Goal: Task Accomplishment & Management: Manage account settings

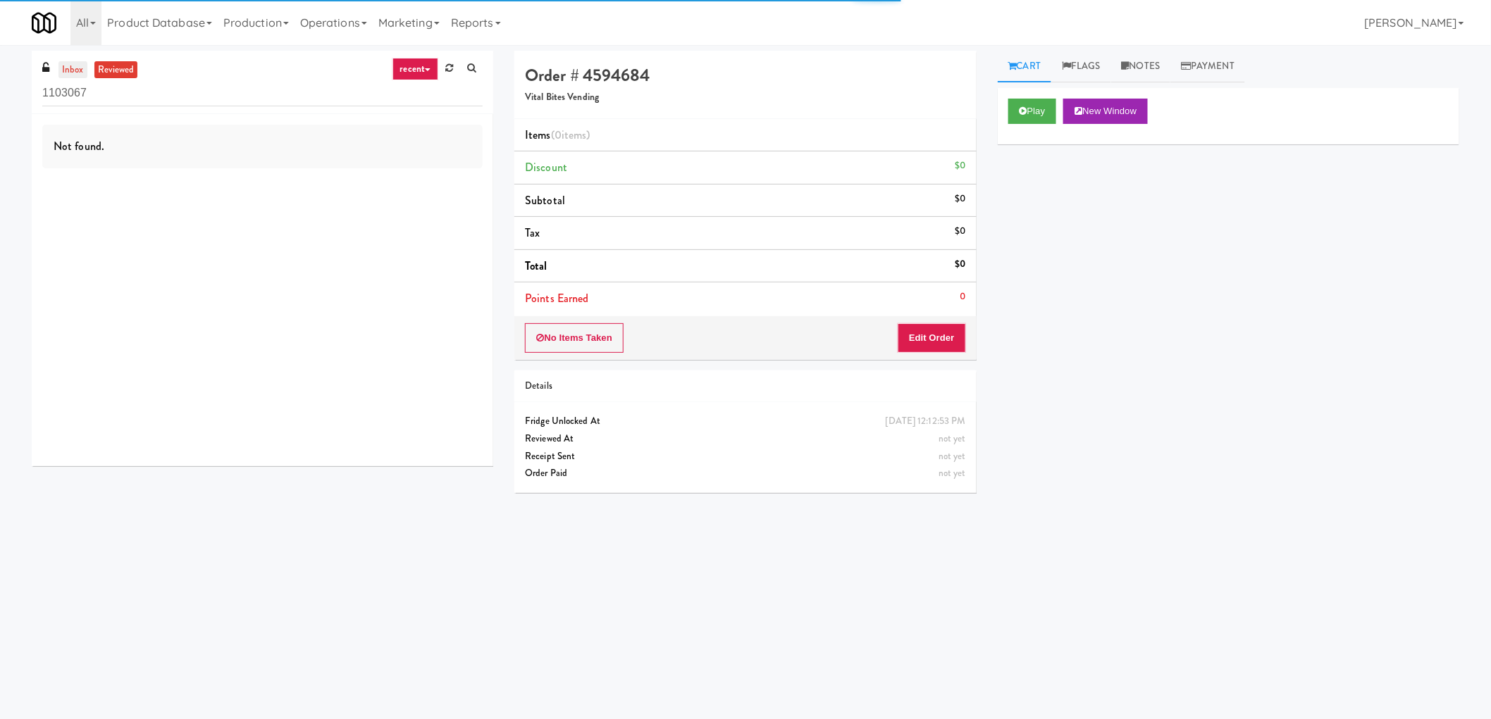
click at [75, 63] on link "inbox" at bounding box center [72, 70] width 29 height 18
click at [192, 89] on input "1103067" at bounding box center [262, 93] width 440 height 26
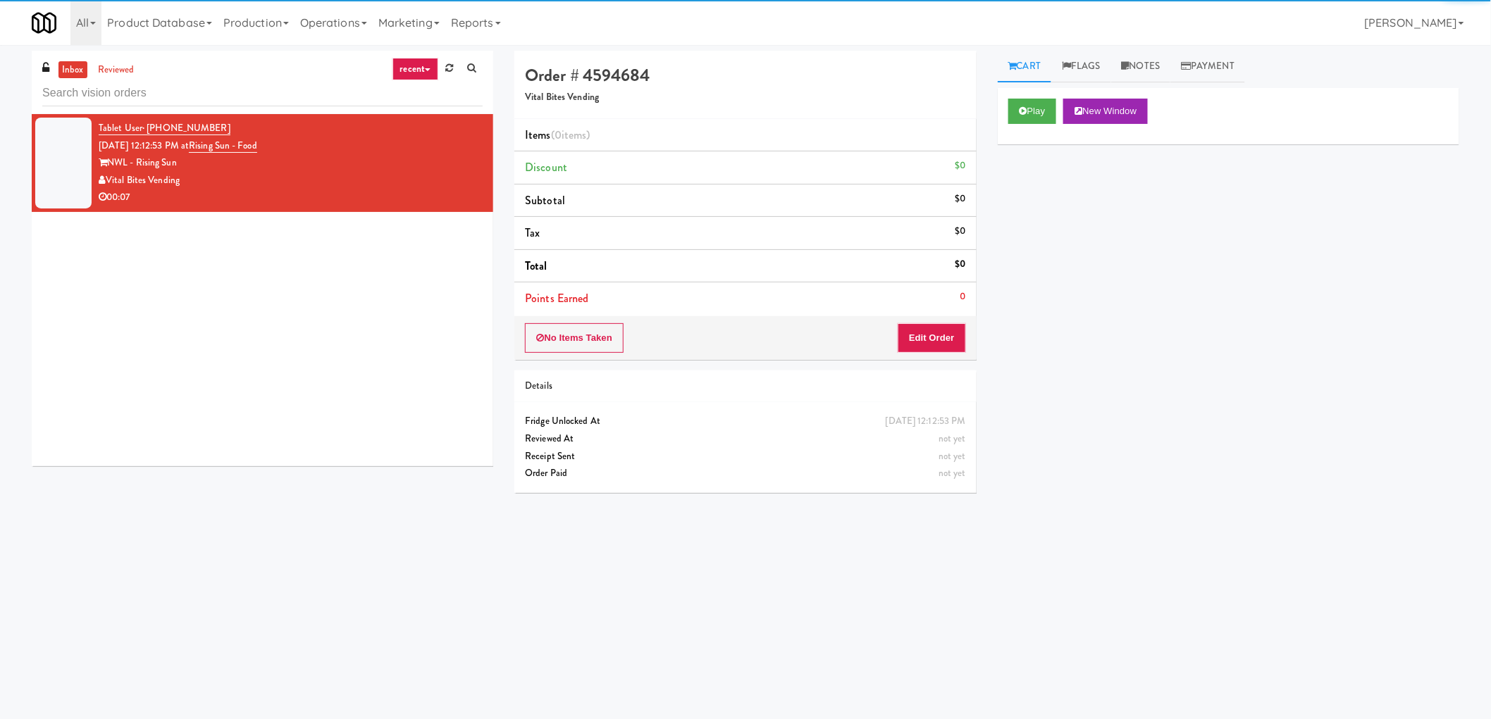
click at [426, 58] on link "recent" at bounding box center [415, 69] width 47 height 23
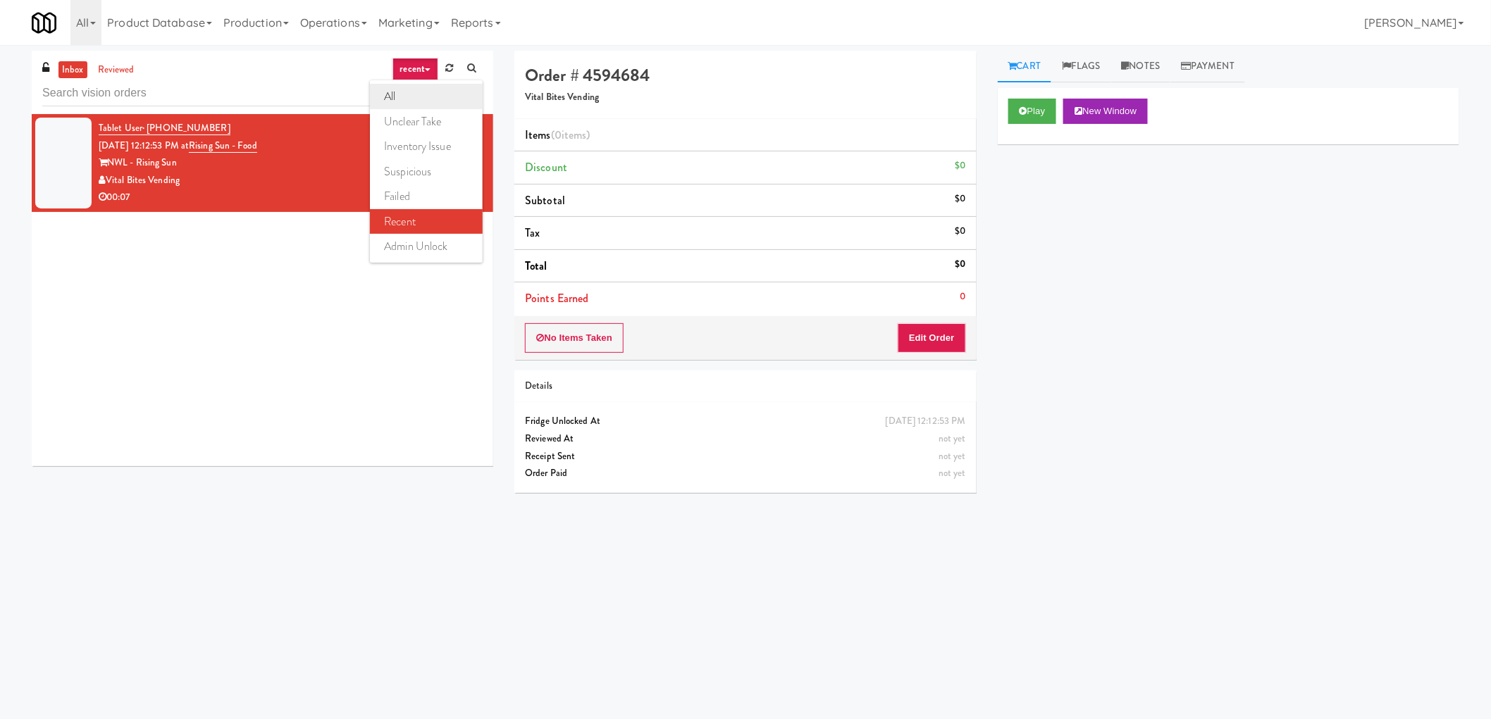
click at [413, 97] on link "all" at bounding box center [426, 96] width 113 height 25
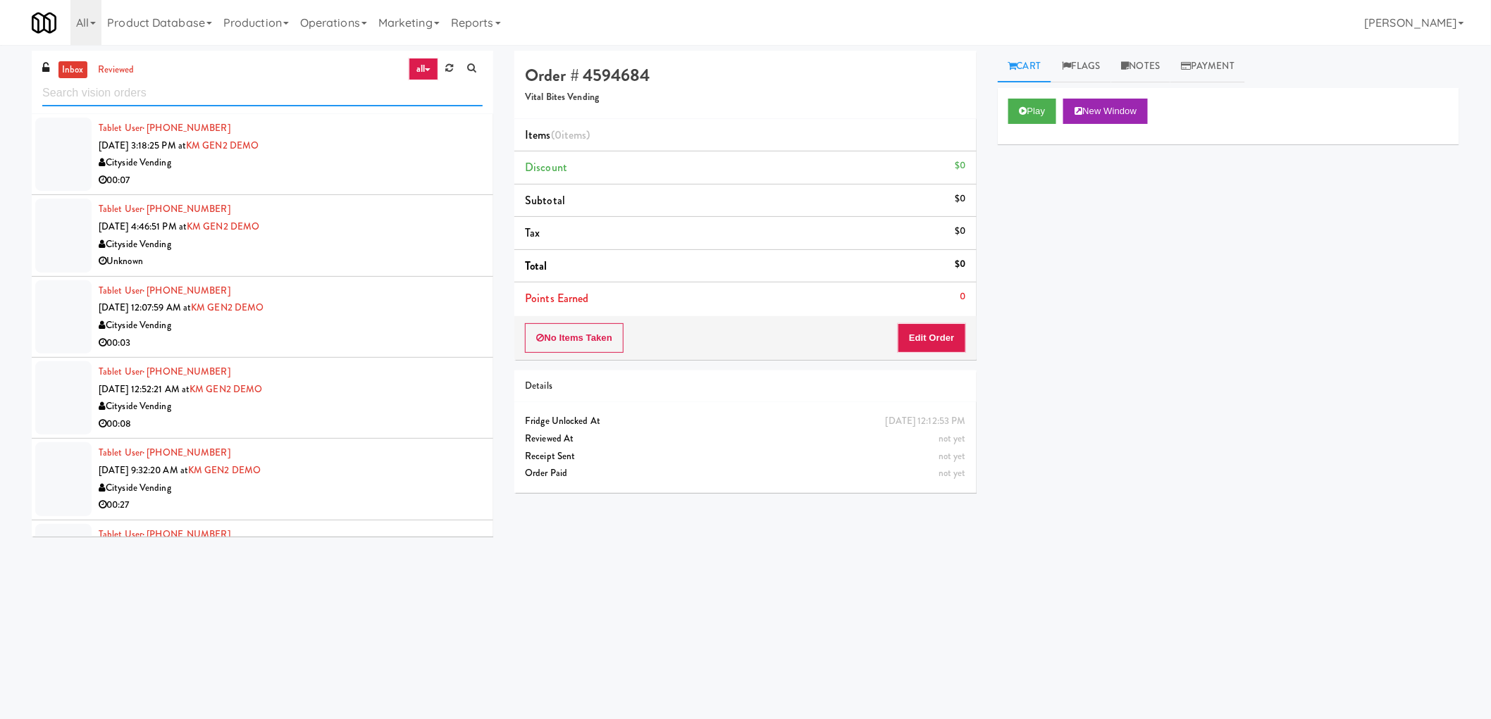
click at [234, 87] on input "text" at bounding box center [262, 93] width 440 height 26
paste input "Rising Sun - Food"
type input "Rising Sun - Food"
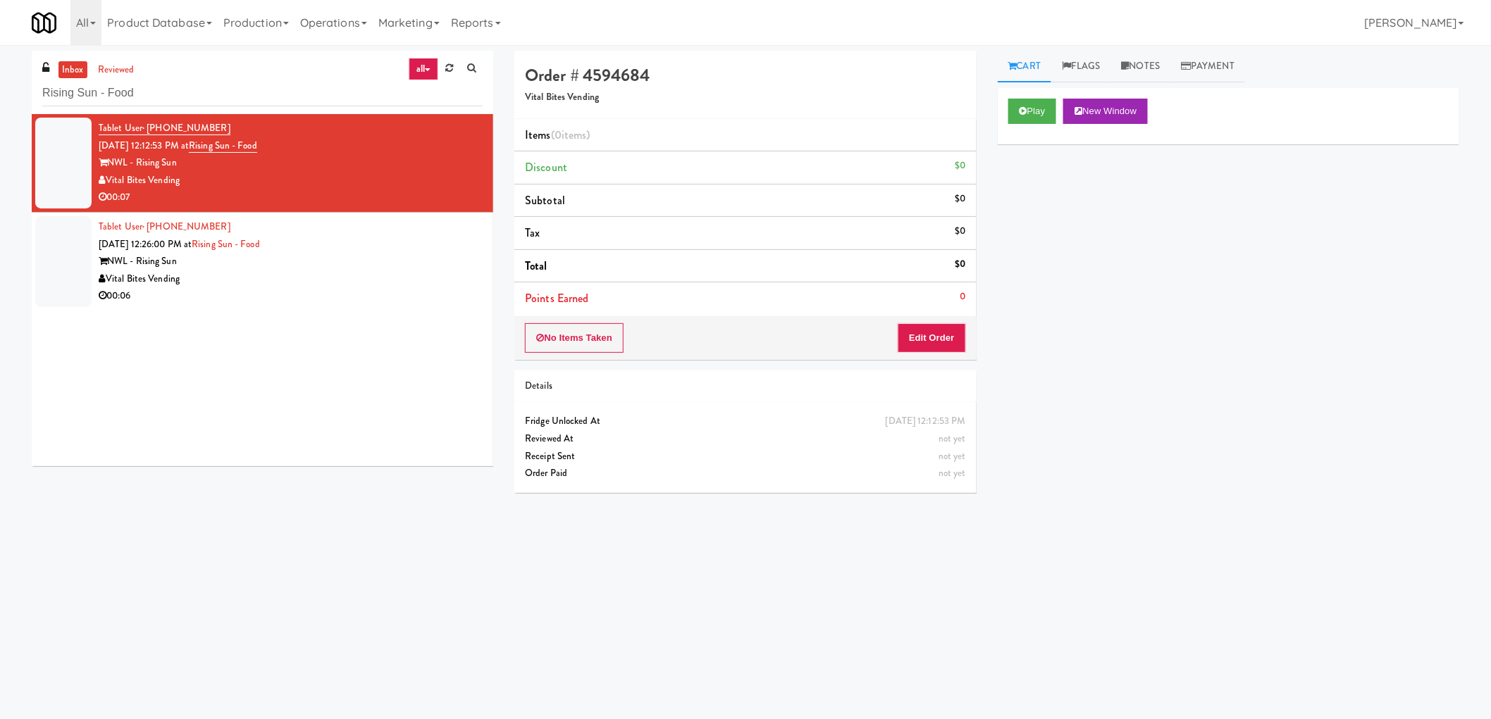
click at [356, 244] on div "Tablet User · (609) 760-0402 [DATE] 12:26:00 PM at Rising Sun - Food NWL - Risi…" at bounding box center [291, 261] width 384 height 87
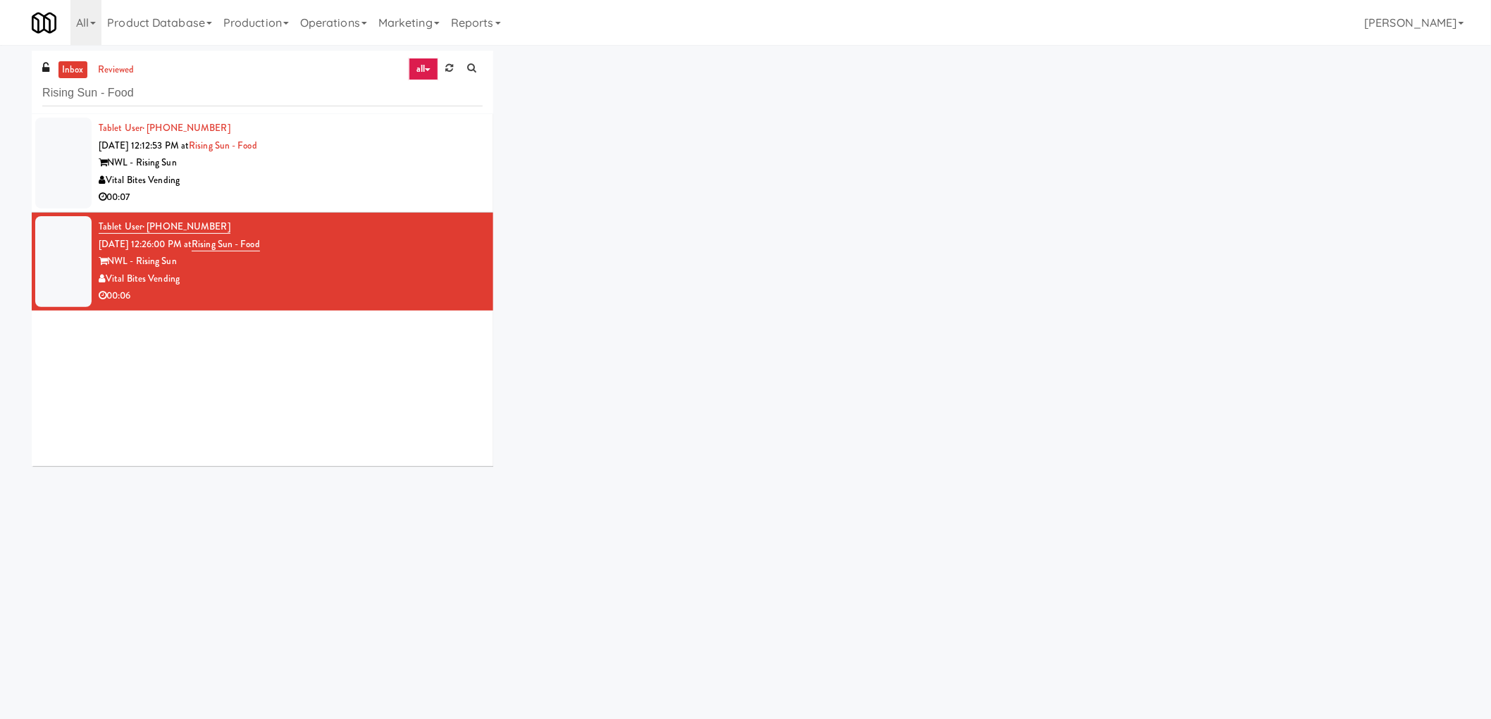
click at [413, 178] on div "Vital Bites Vending" at bounding box center [291, 181] width 384 height 18
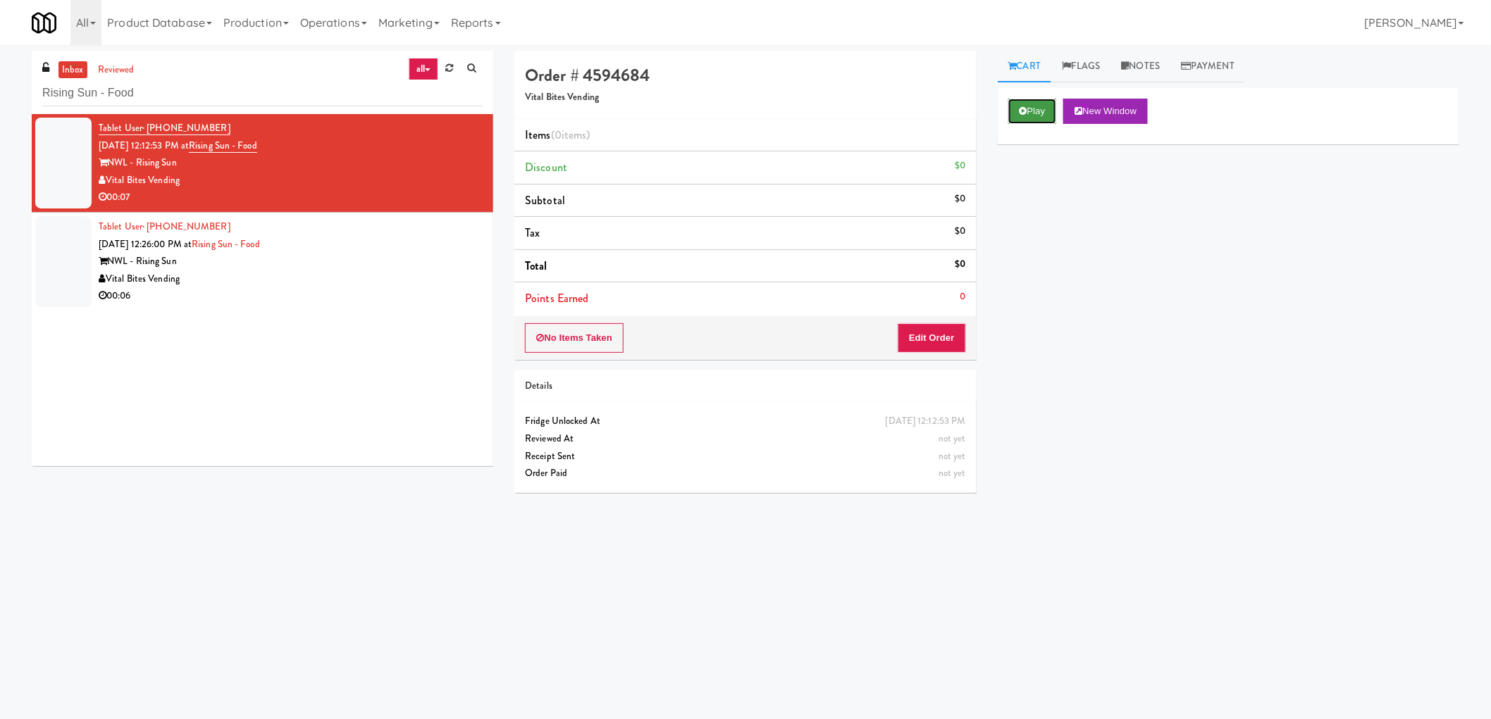
click at [1043, 106] on button "Play" at bounding box center [1032, 111] width 49 height 25
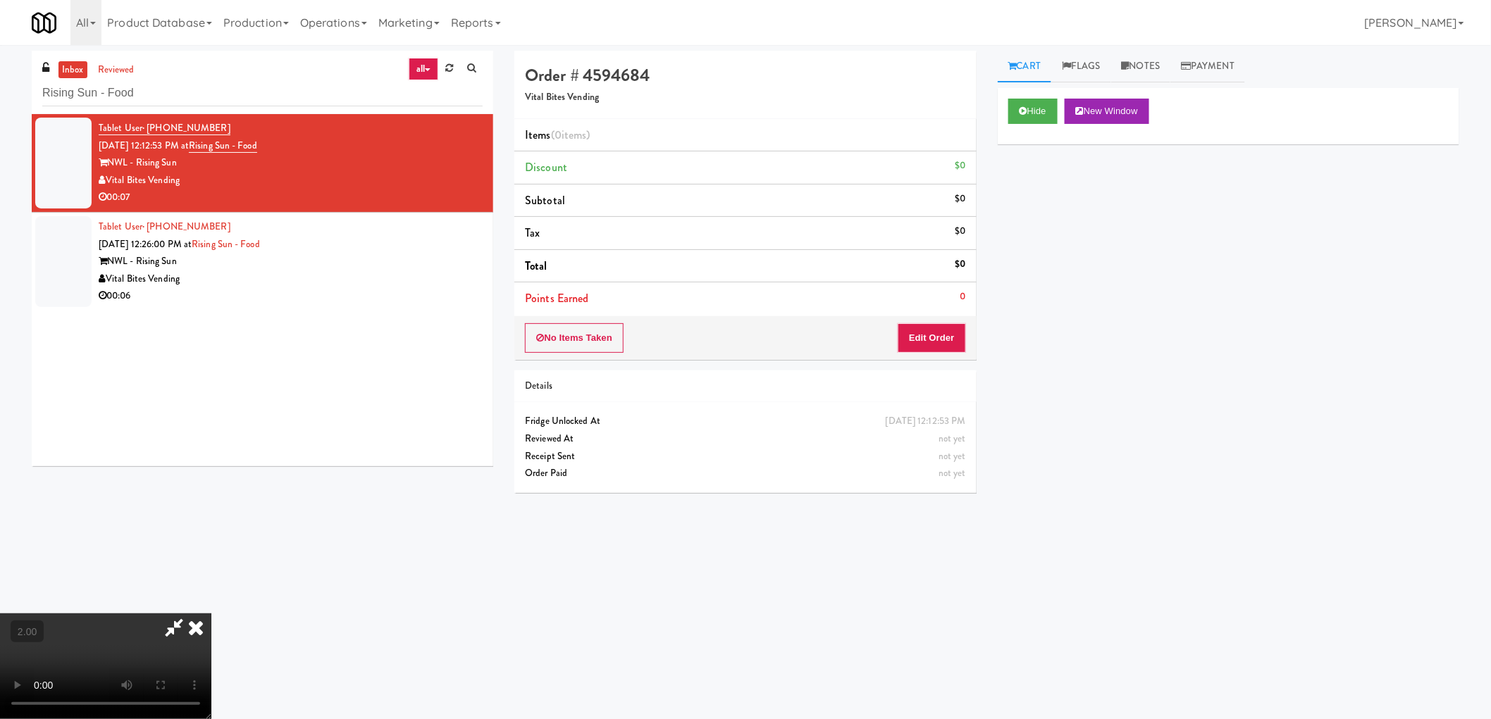
click at [211, 636] on video at bounding box center [105, 667] width 211 height 106
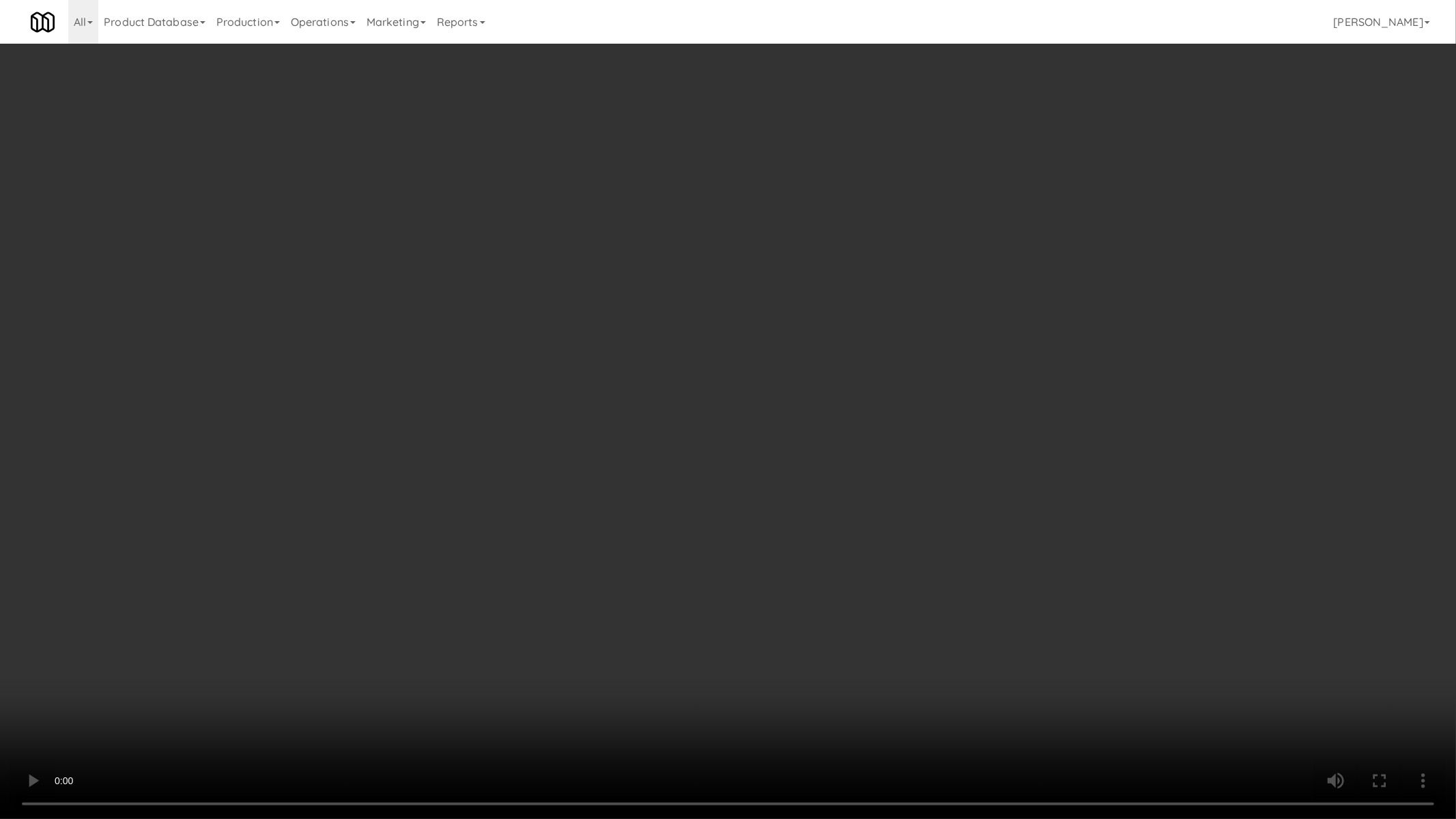
click at [131, 697] on video at bounding box center [728, 409] width 1456 height 819
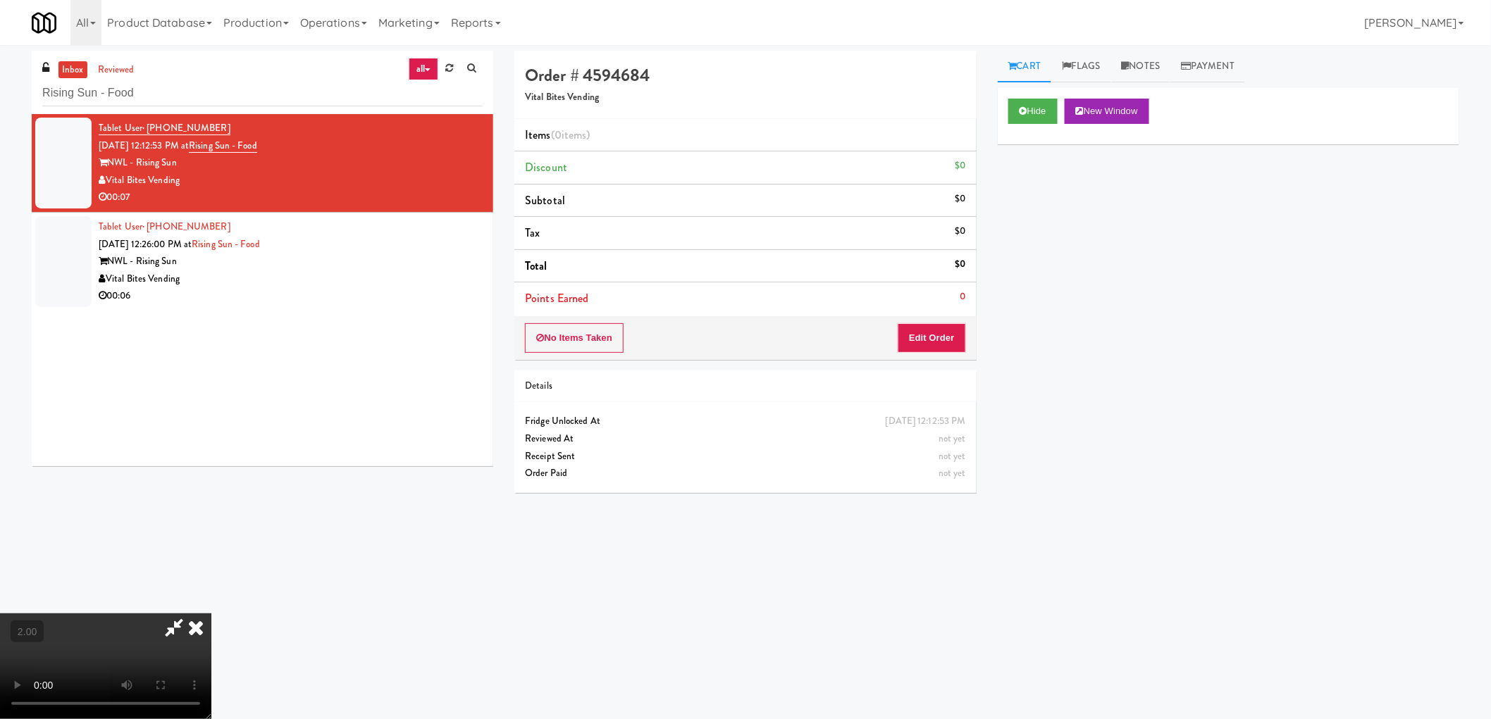
click at [135, 619] on video at bounding box center [105, 667] width 211 height 106
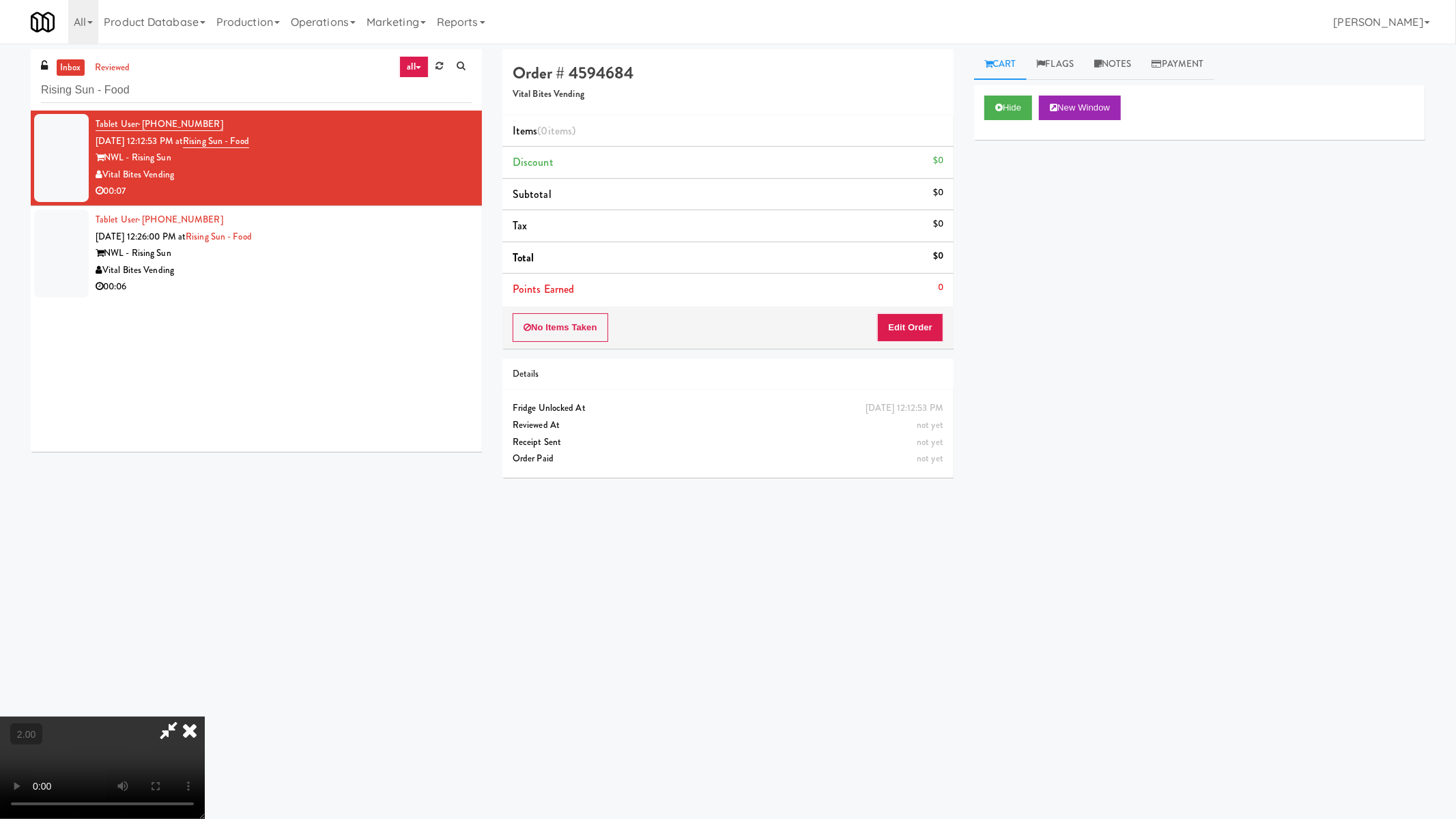
click at [204, 697] on video at bounding box center [102, 769] width 204 height 103
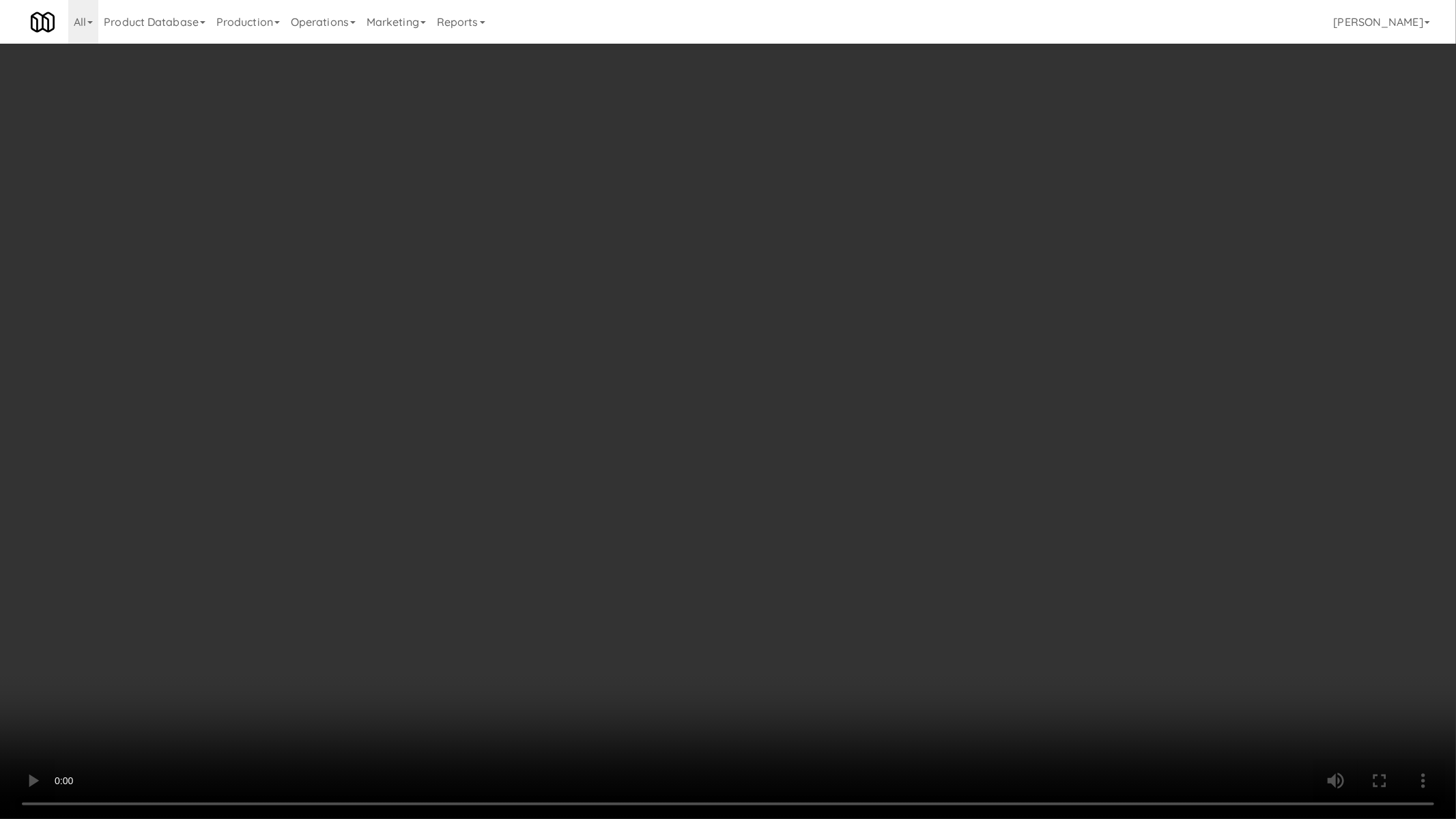
click at [708, 536] on video at bounding box center [728, 409] width 1456 height 819
click at [713, 535] on video at bounding box center [728, 409] width 1456 height 819
click at [735, 528] on video at bounding box center [728, 409] width 1456 height 819
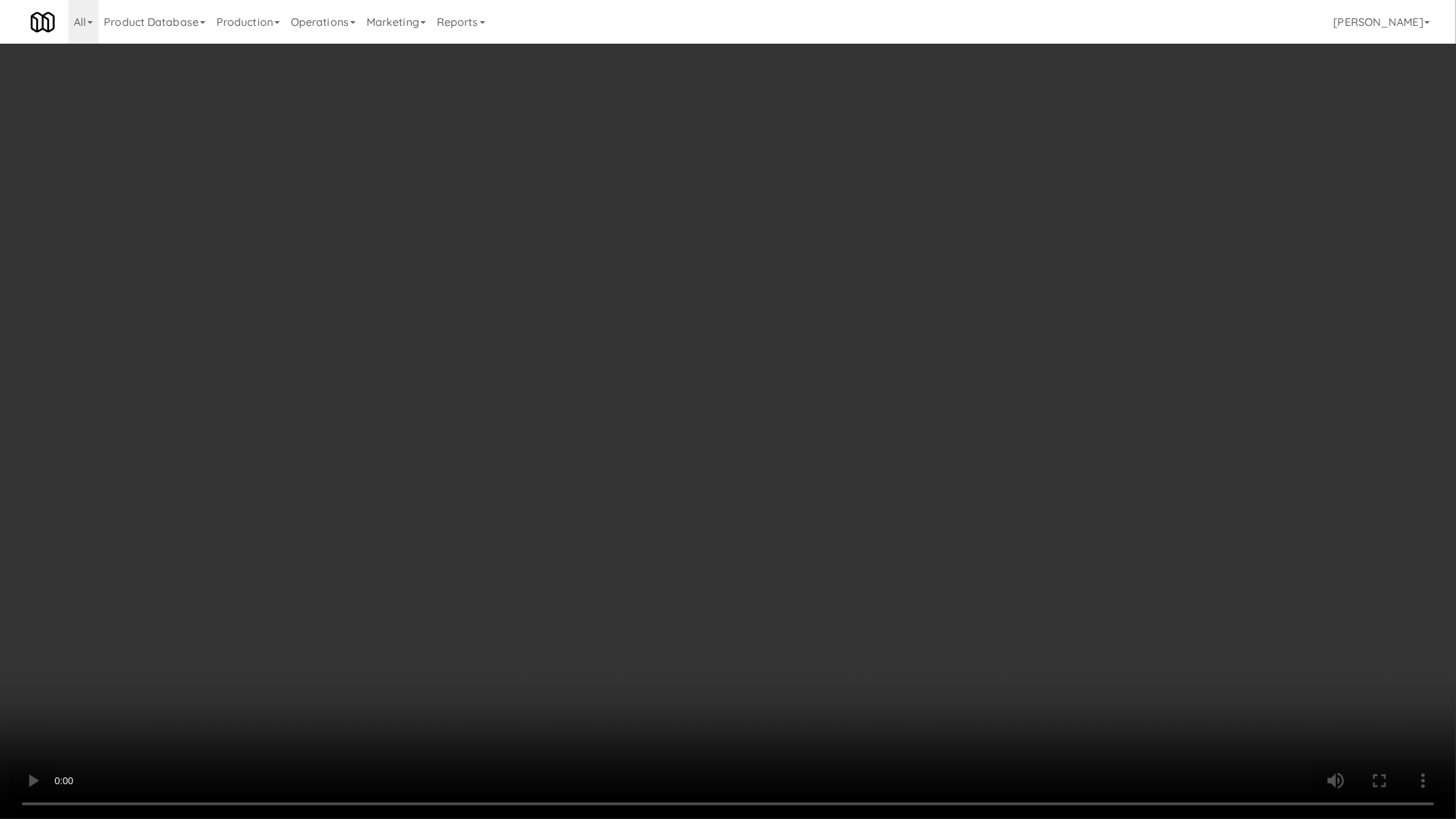
click at [735, 528] on video at bounding box center [728, 409] width 1456 height 819
click at [738, 533] on video at bounding box center [728, 409] width 1456 height 819
click at [744, 540] on video at bounding box center [728, 409] width 1456 height 819
click at [780, 541] on video at bounding box center [728, 409] width 1456 height 819
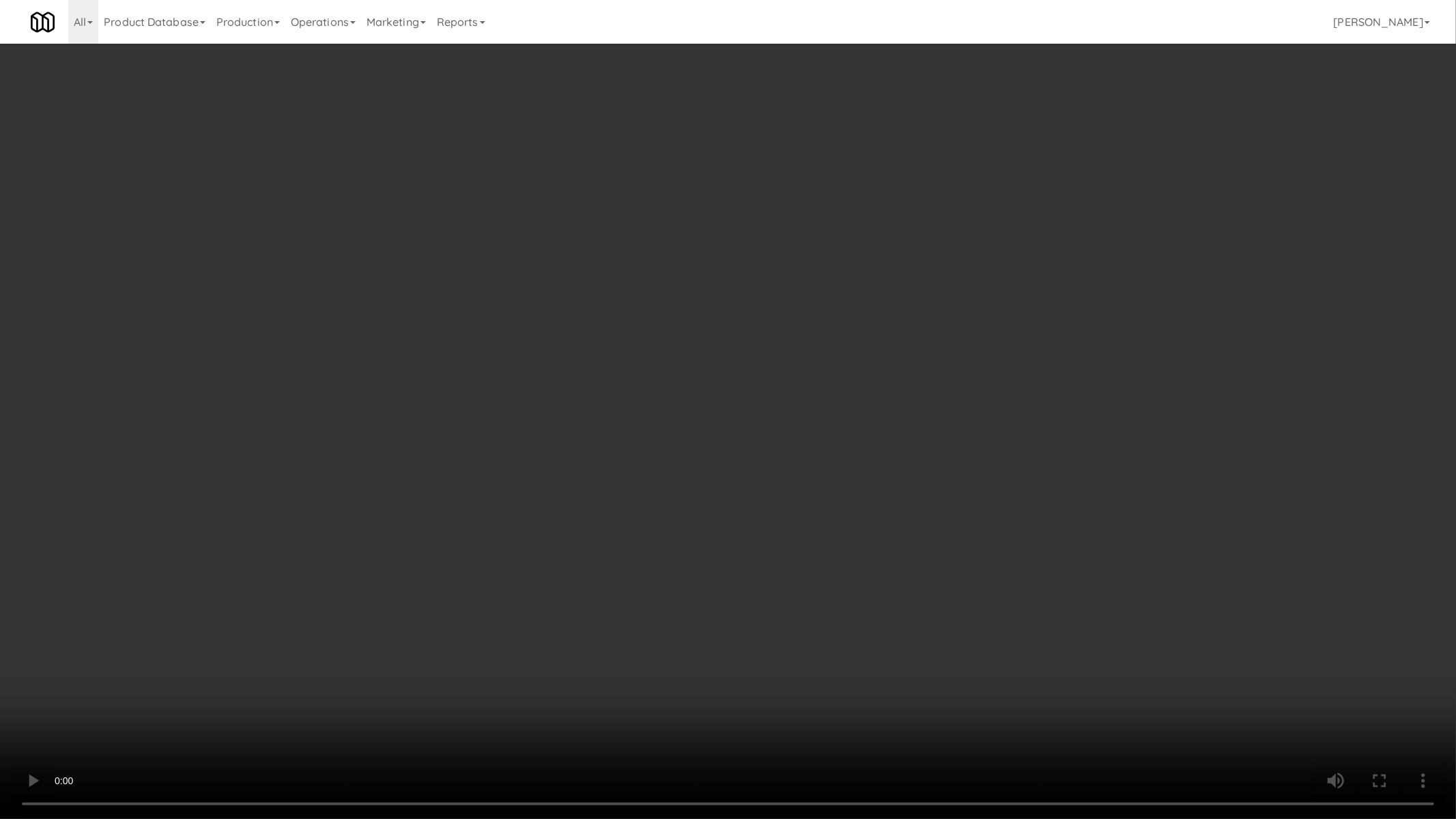
click at [781, 541] on video at bounding box center [728, 409] width 1456 height 819
click at [802, 540] on video at bounding box center [728, 409] width 1456 height 819
click at [803, 540] on video at bounding box center [728, 409] width 1456 height 819
click at [806, 541] on video at bounding box center [728, 409] width 1456 height 819
click at [806, 542] on video at bounding box center [728, 409] width 1456 height 819
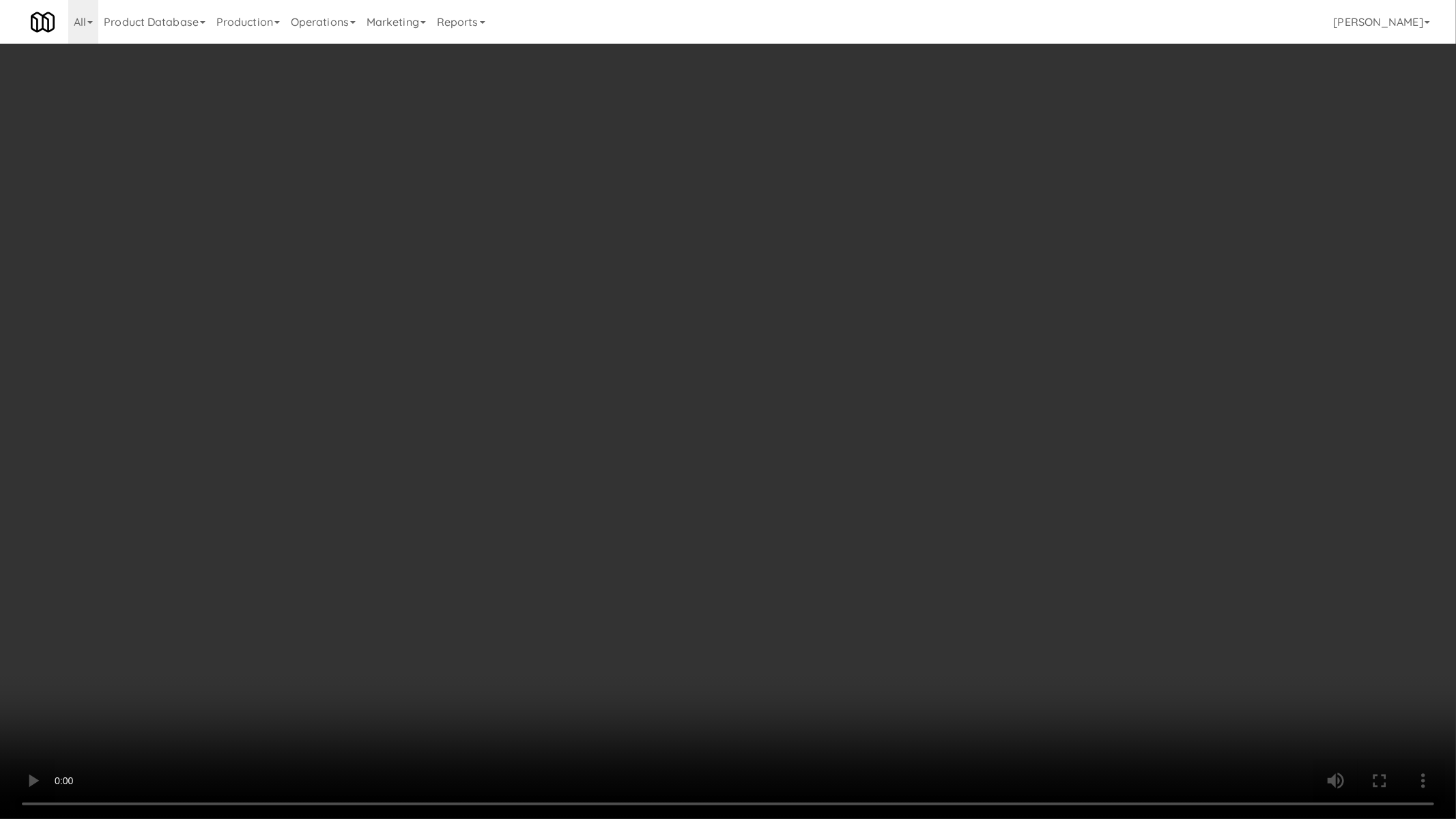
click at [808, 542] on video at bounding box center [728, 409] width 1456 height 819
click at [817, 544] on video at bounding box center [728, 409] width 1456 height 819
click at [820, 544] on video at bounding box center [728, 409] width 1456 height 819
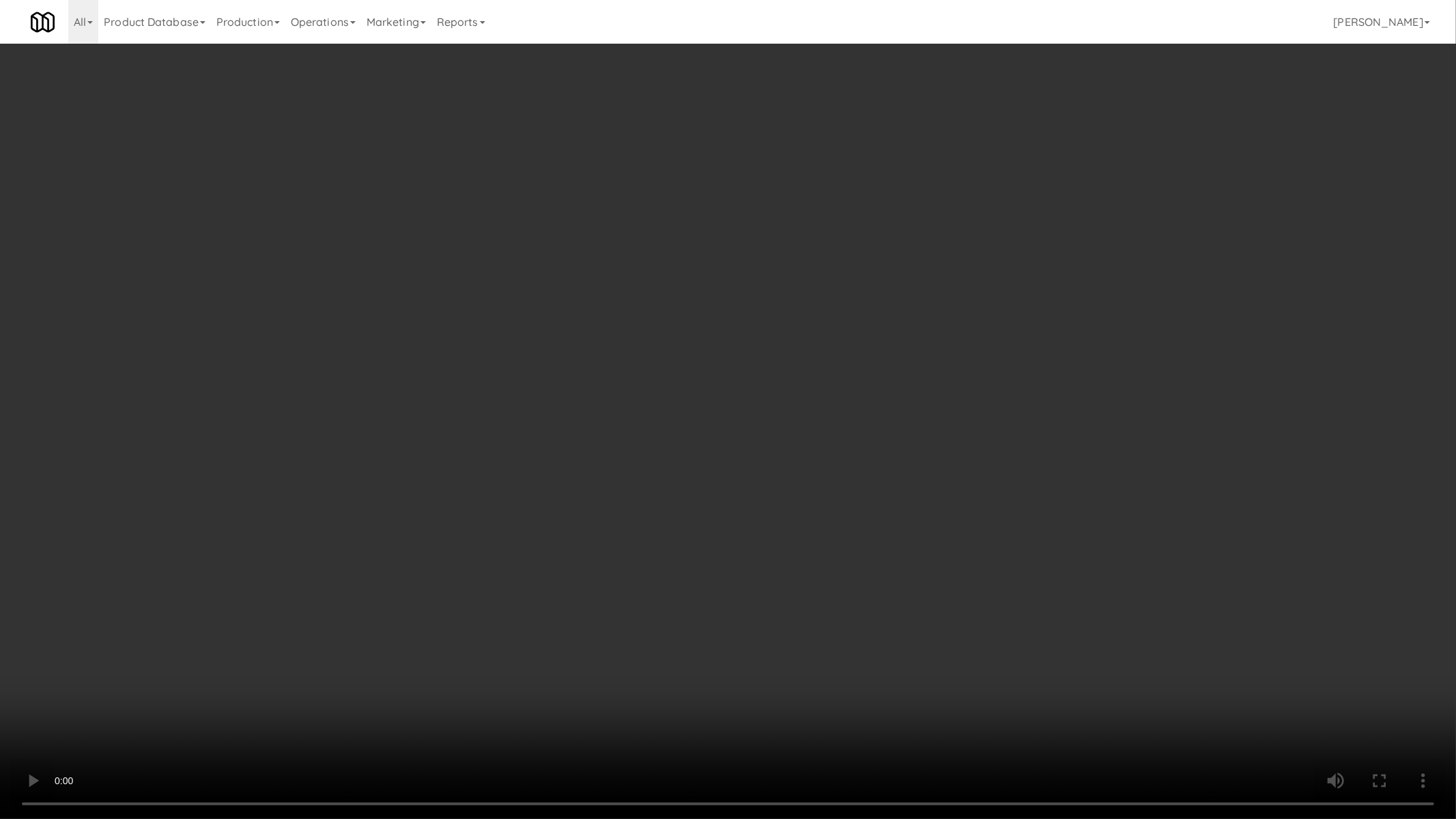
click at [820, 544] on video at bounding box center [728, 409] width 1456 height 819
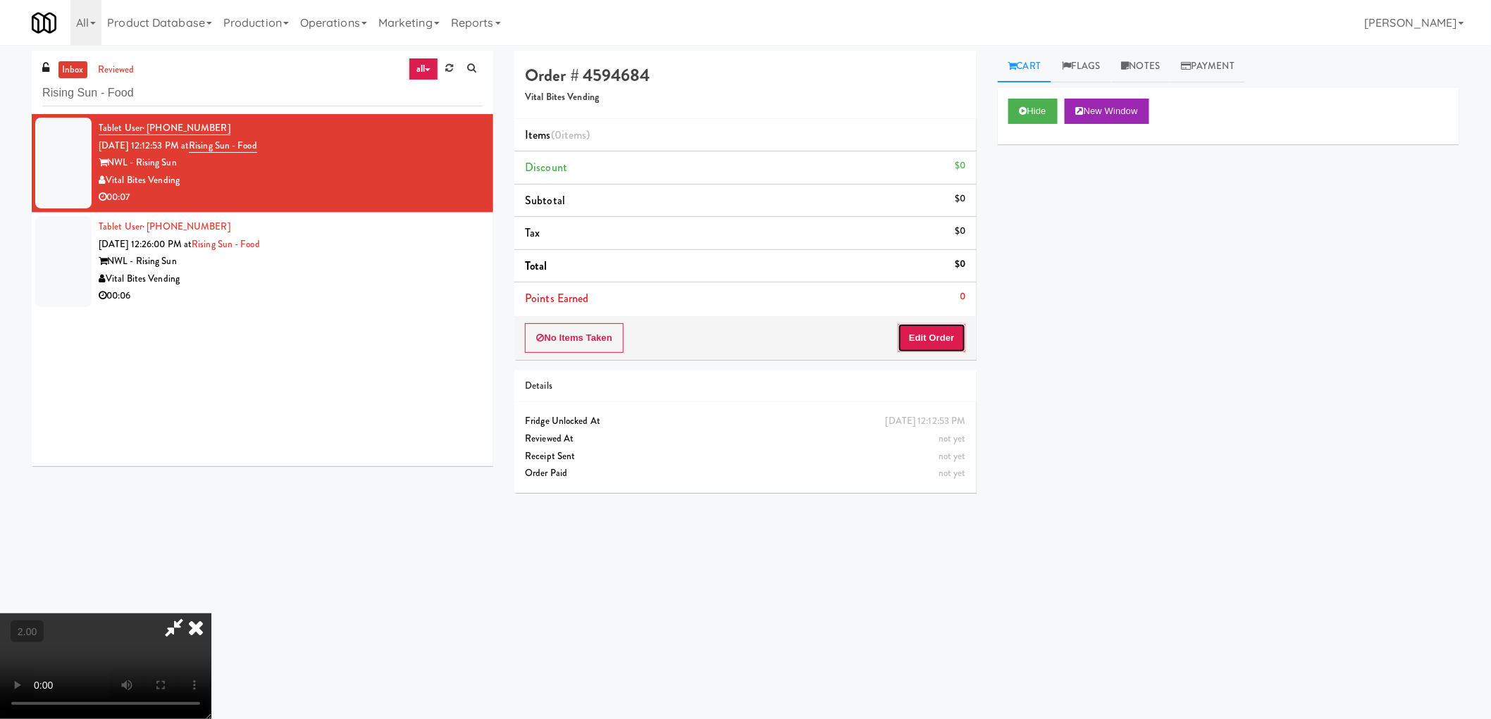
click at [929, 342] on button "Edit Order" at bounding box center [932, 338] width 68 height 30
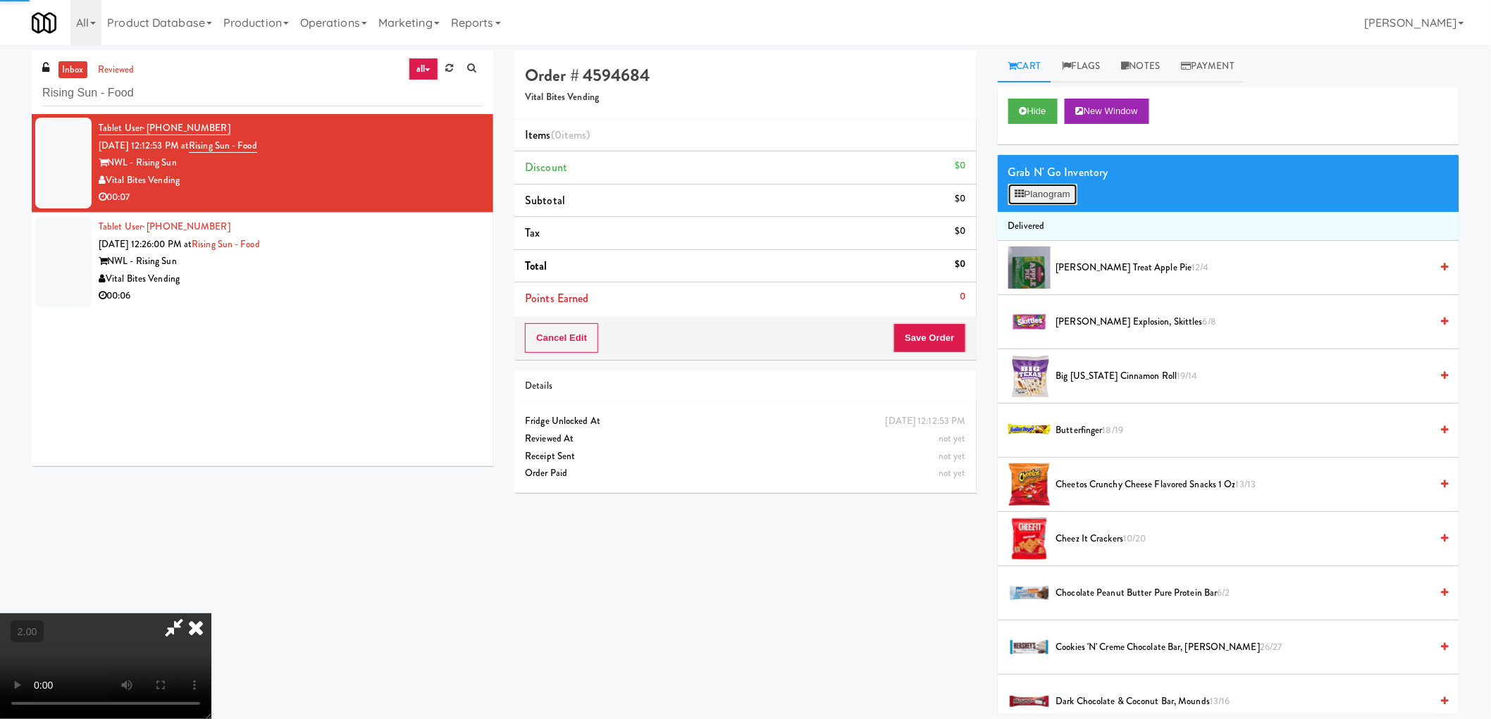
click at [1055, 192] on button "Planogram" at bounding box center [1042, 194] width 69 height 21
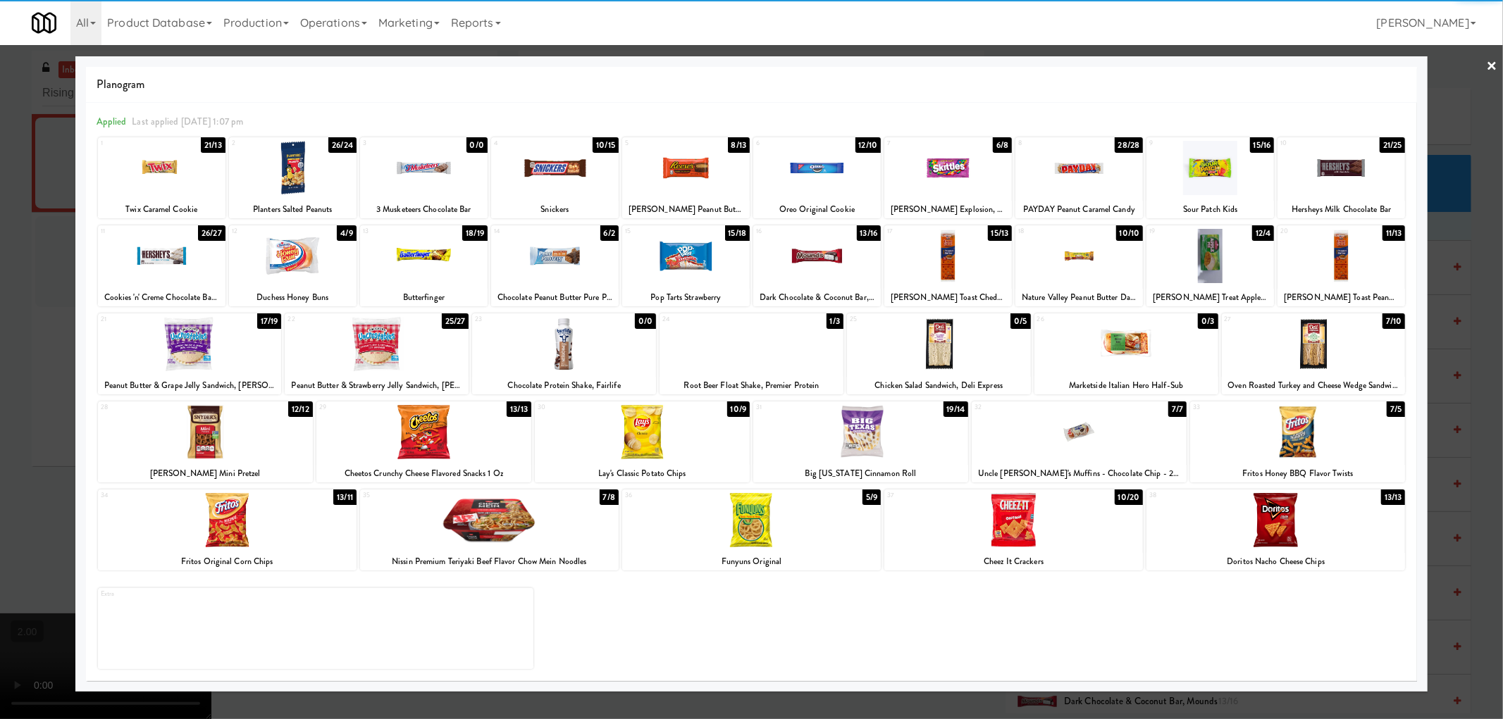
click at [304, 171] on div at bounding box center [293, 168] width 128 height 54
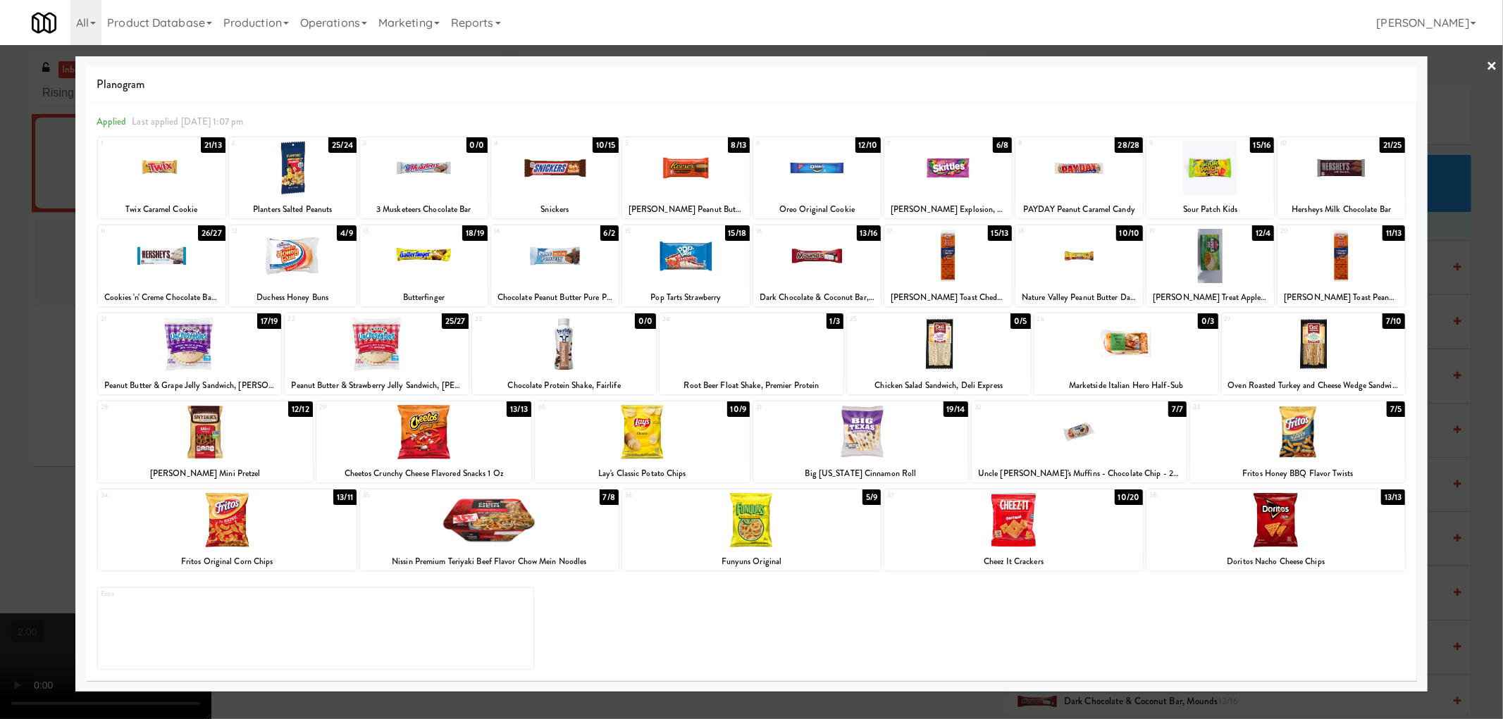
click at [304, 171] on div at bounding box center [293, 168] width 128 height 54
click at [23, 353] on div at bounding box center [751, 359] width 1503 height 719
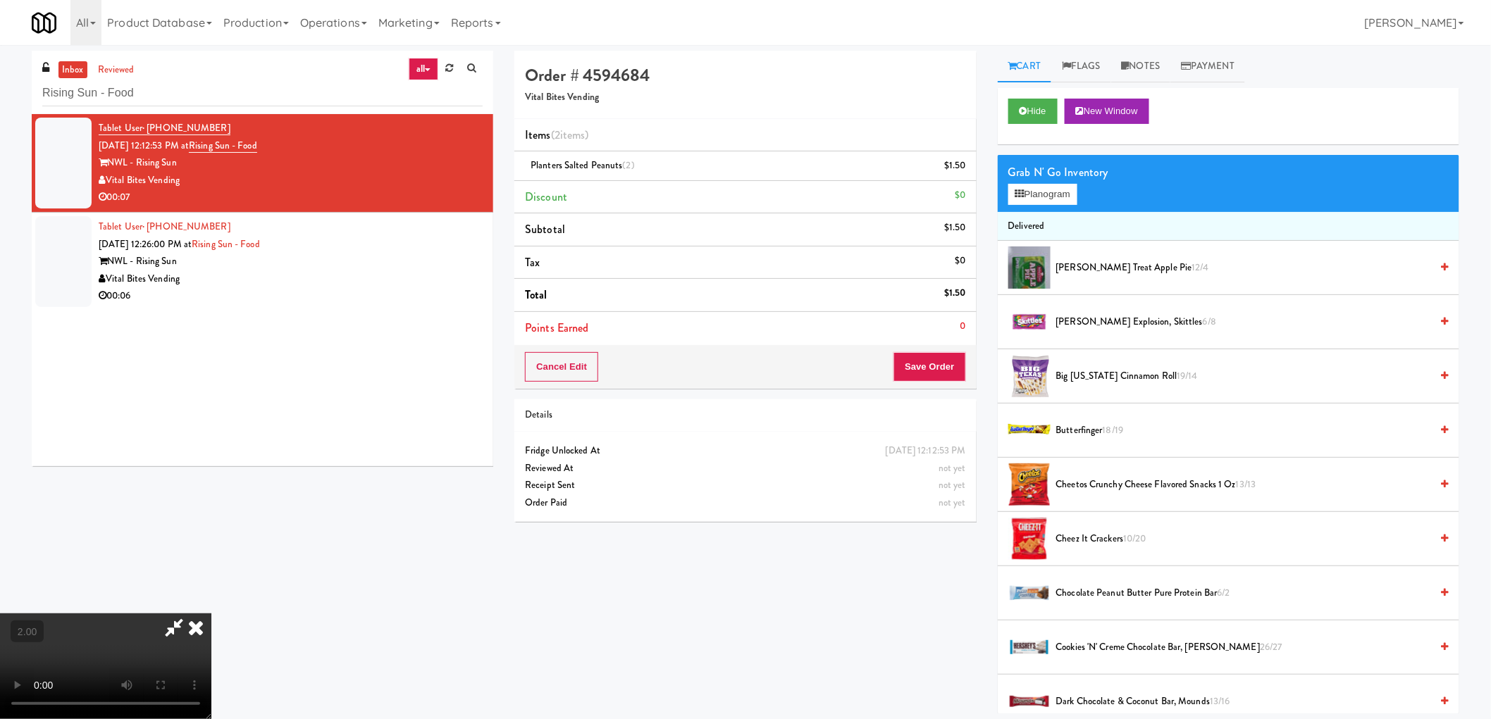
click at [211, 614] on video at bounding box center [105, 667] width 211 height 106
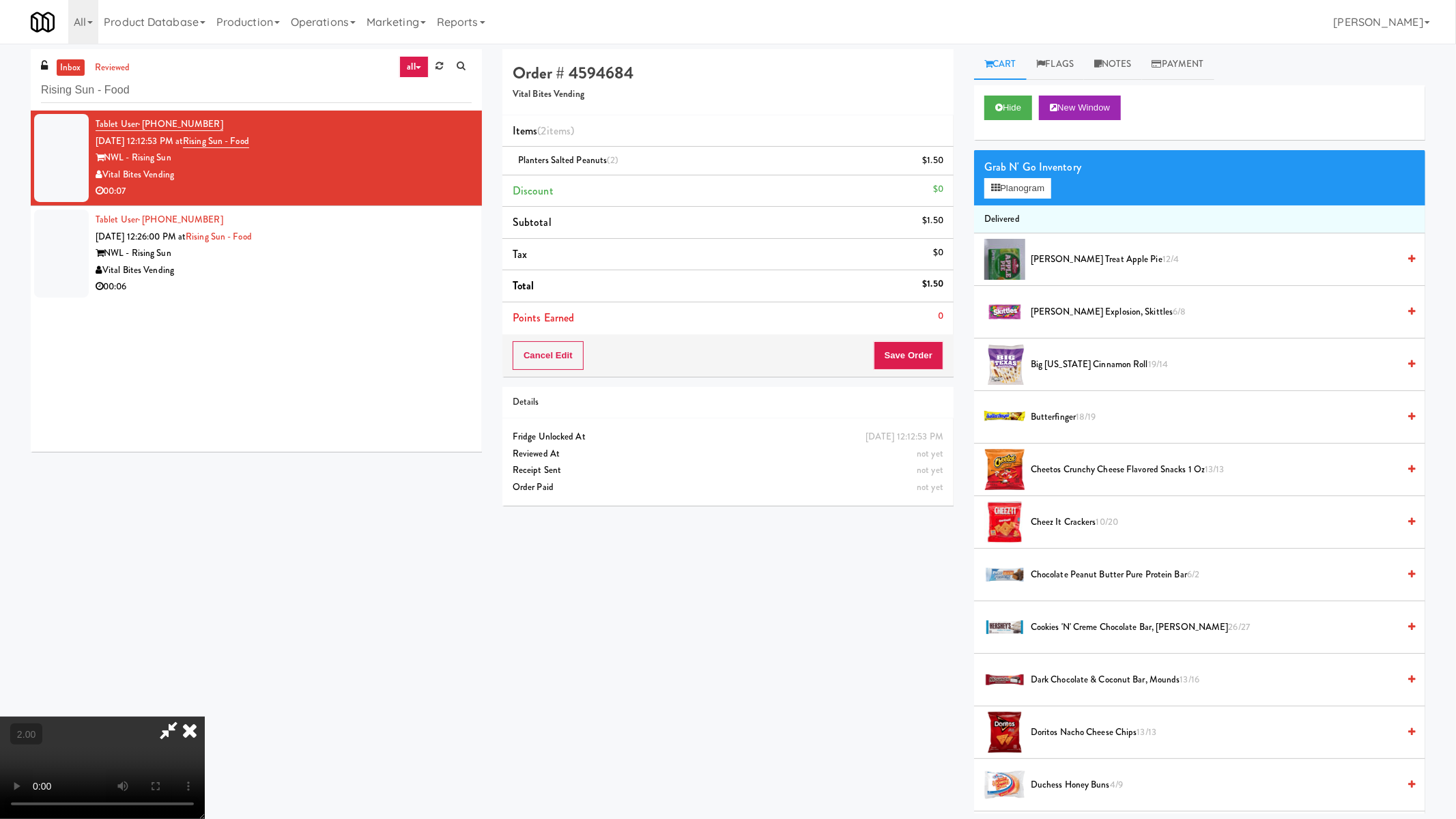
click at [204, 697] on video at bounding box center [102, 769] width 204 height 103
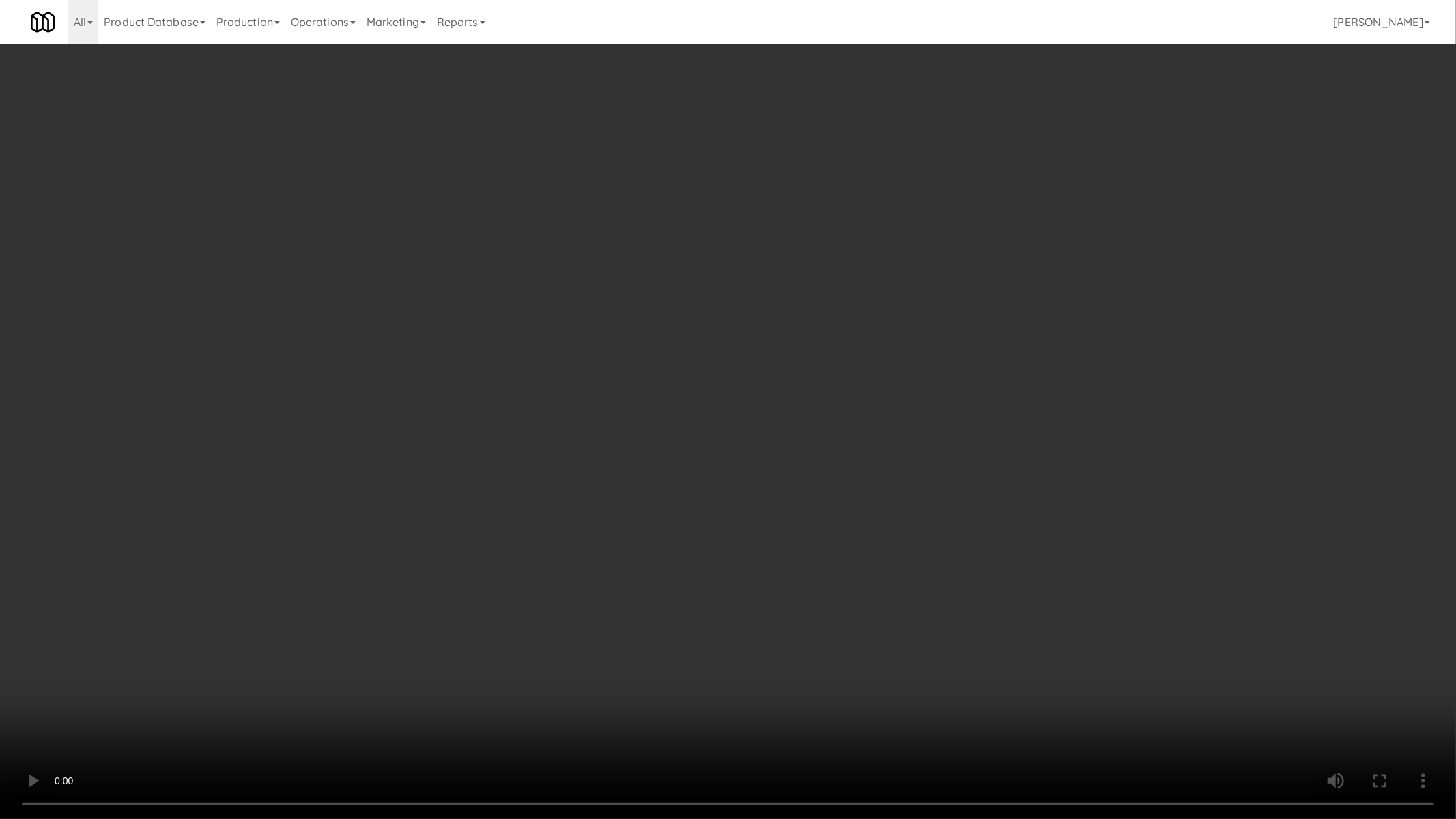
click at [775, 508] on video at bounding box center [728, 409] width 1456 height 819
click at [790, 508] on video at bounding box center [728, 409] width 1456 height 819
click at [999, 475] on video at bounding box center [728, 409] width 1456 height 819
click at [997, 475] on video at bounding box center [728, 409] width 1456 height 819
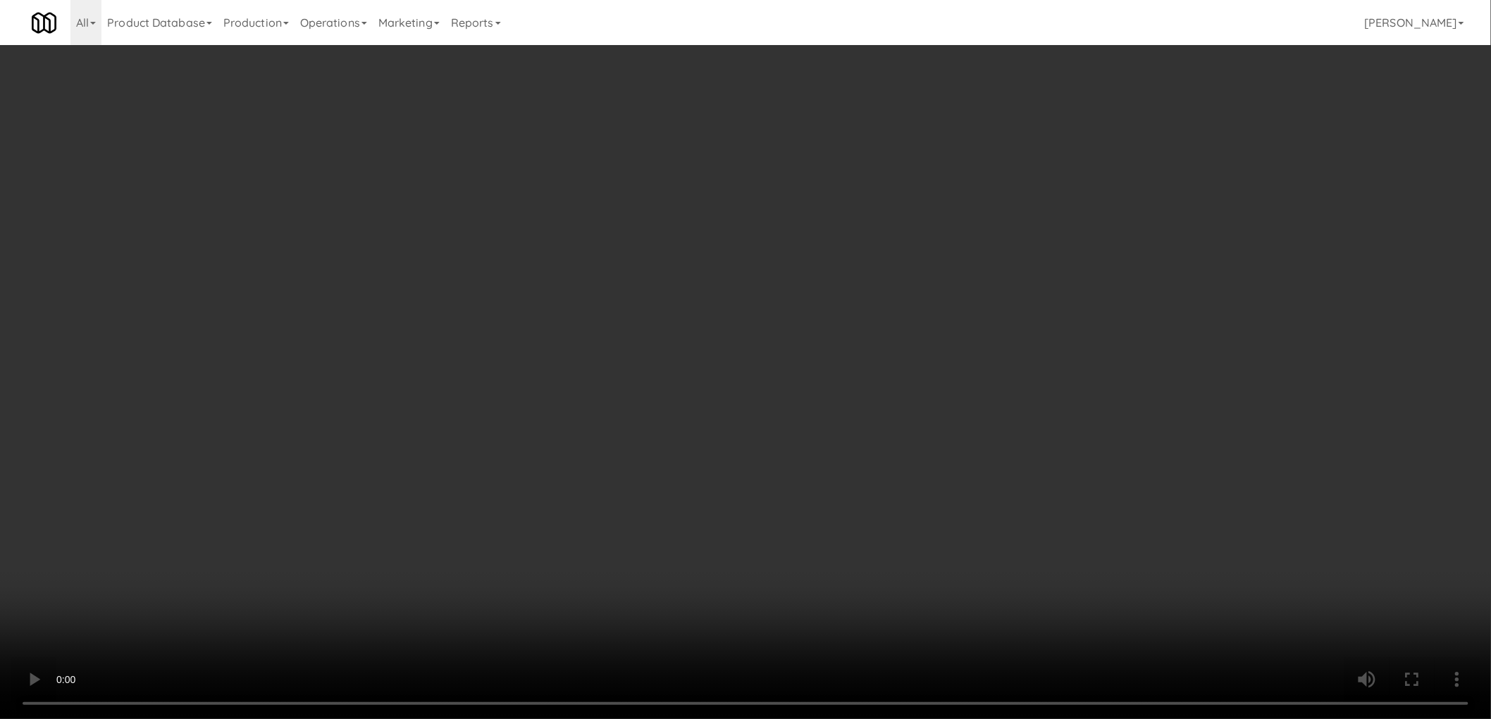
click at [972, 370] on div "Cancel Edit Save Order" at bounding box center [744, 367] width 461 height 44
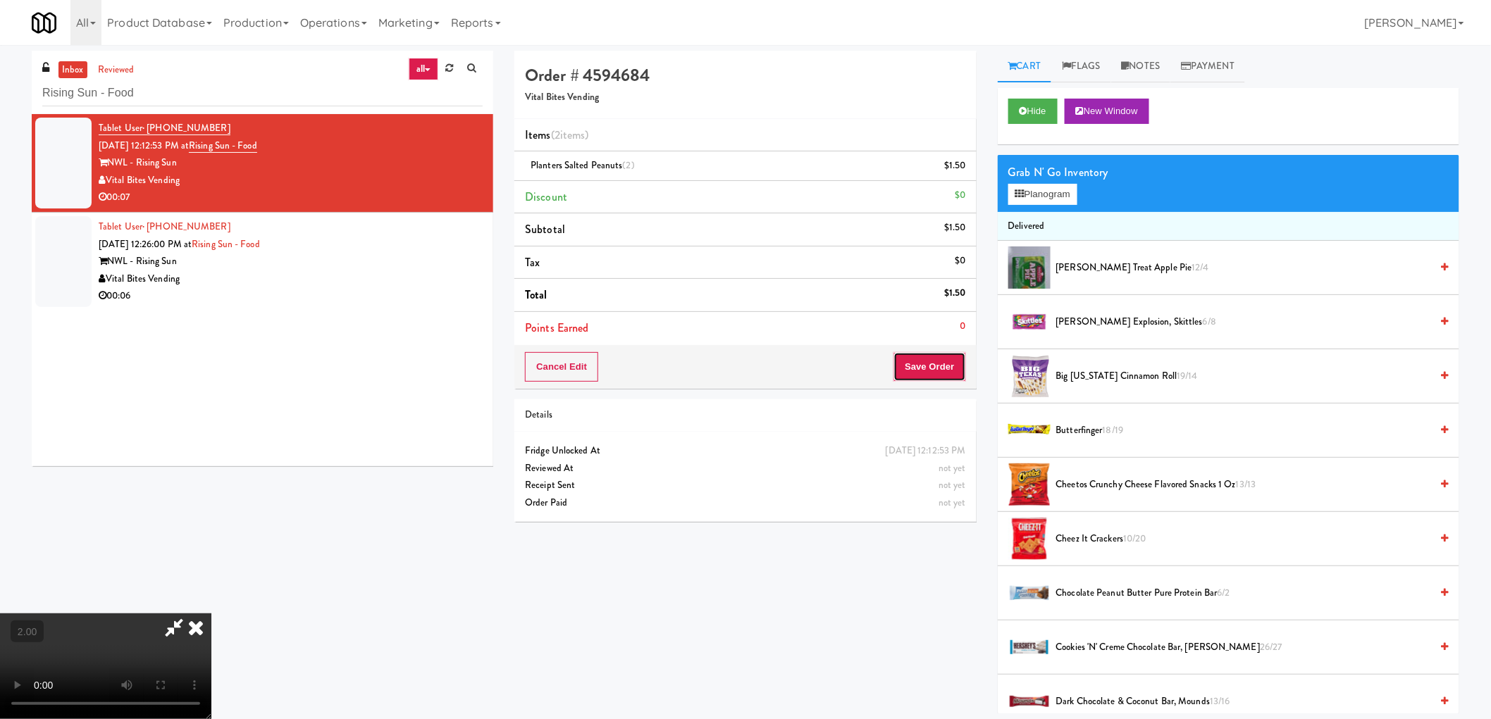
click at [953, 372] on button "Save Order" at bounding box center [929, 367] width 72 height 30
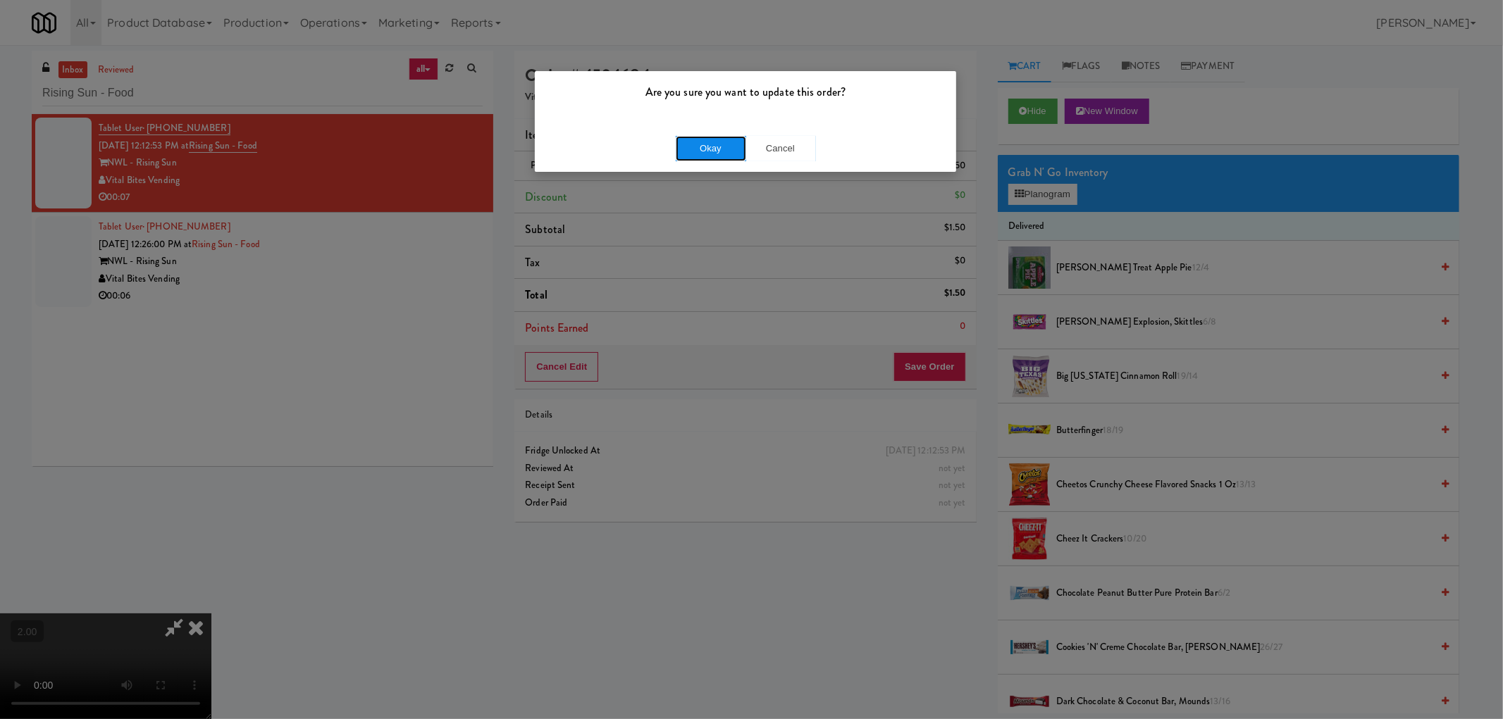
click at [714, 160] on button "Okay" at bounding box center [711, 148] width 70 height 25
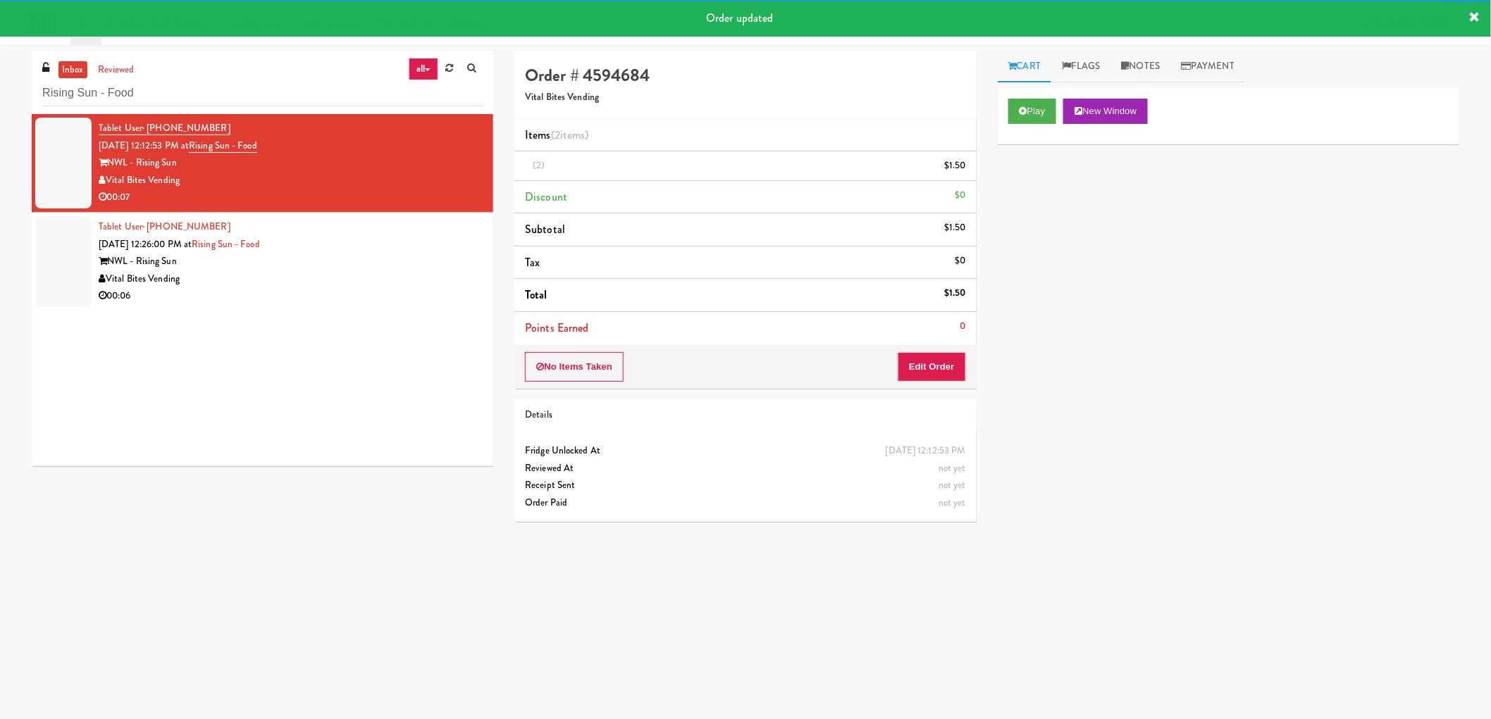
click at [384, 286] on div "Vital Bites Vending" at bounding box center [291, 280] width 384 height 18
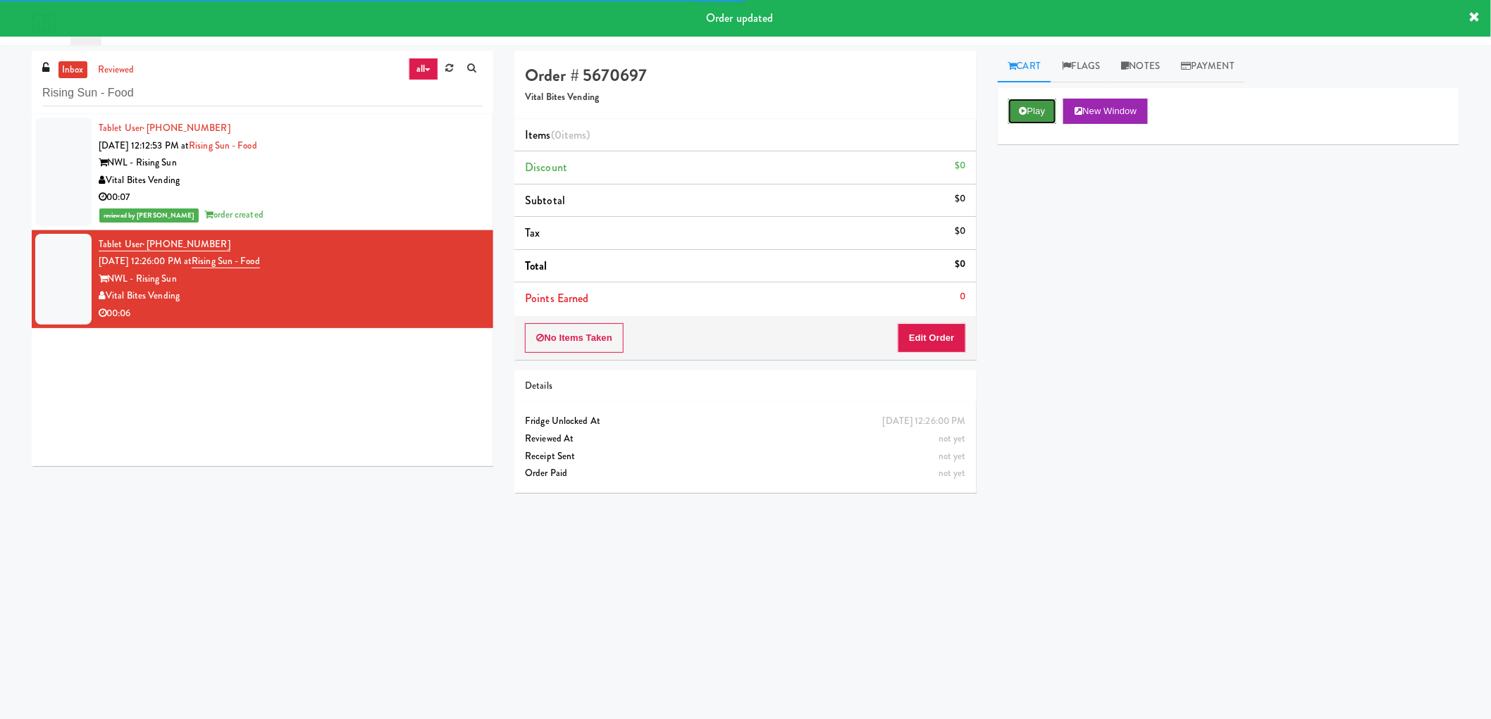
click at [1027, 109] on button "Play" at bounding box center [1032, 111] width 49 height 25
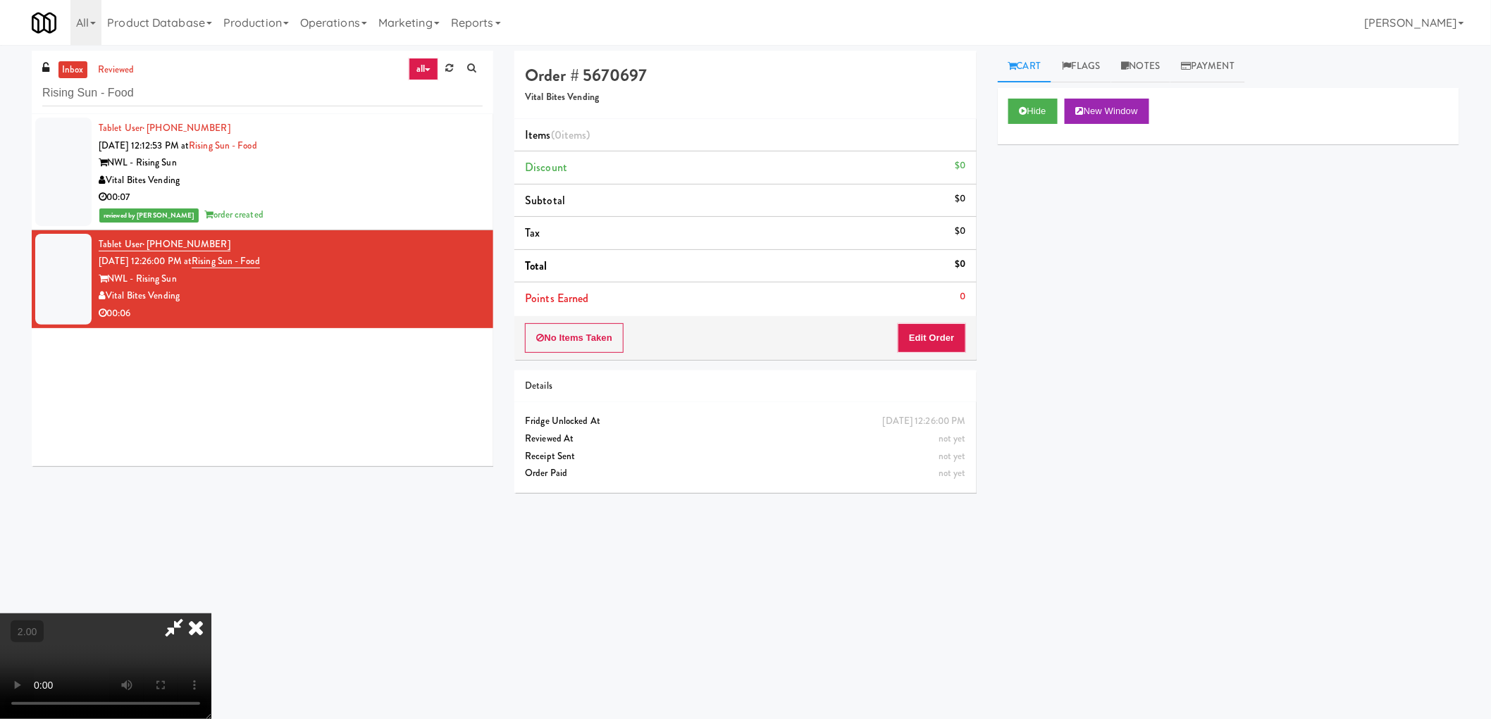
click at [211, 614] on video at bounding box center [105, 667] width 211 height 106
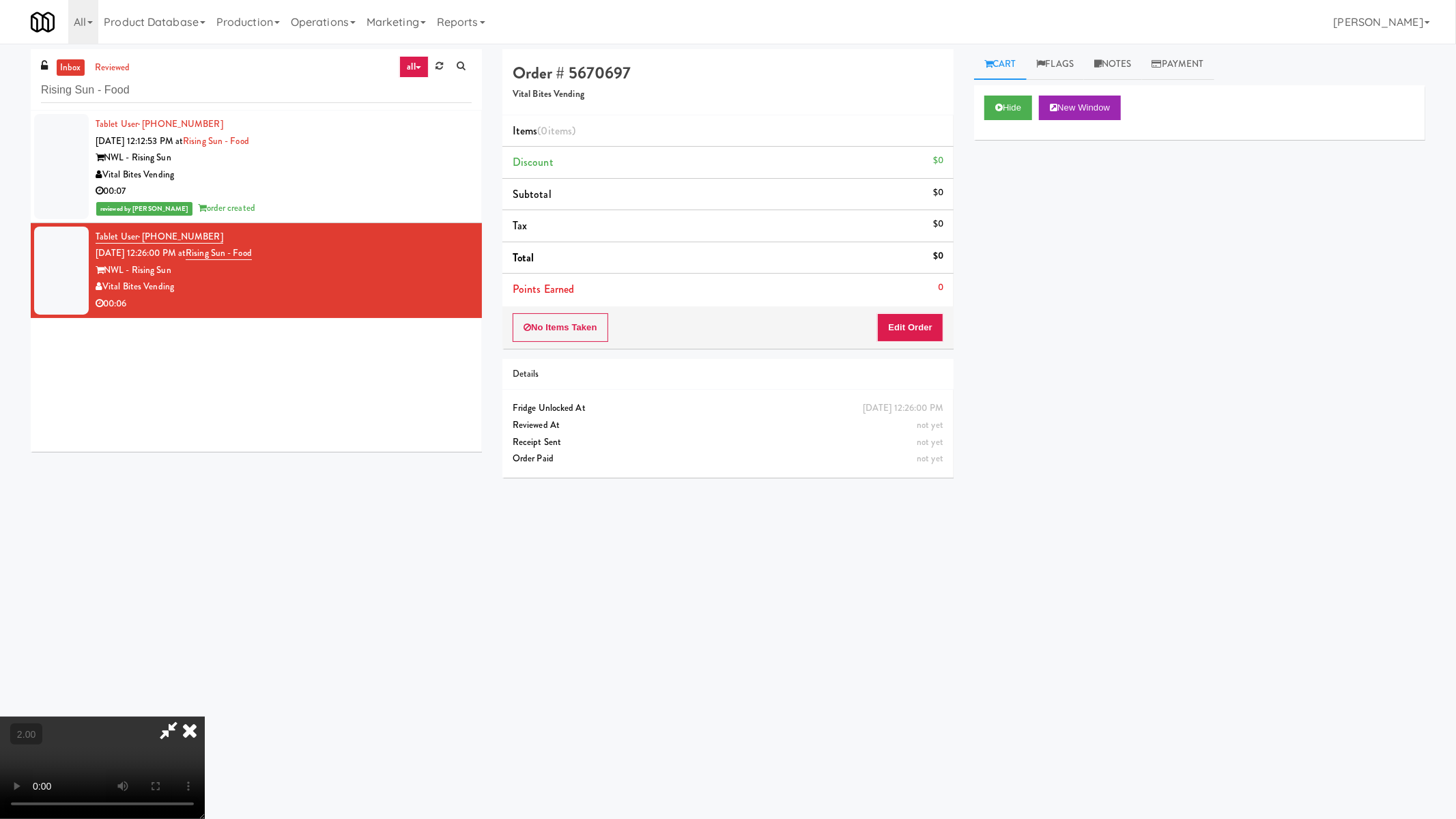
click at [204, 697] on video at bounding box center [102, 769] width 204 height 103
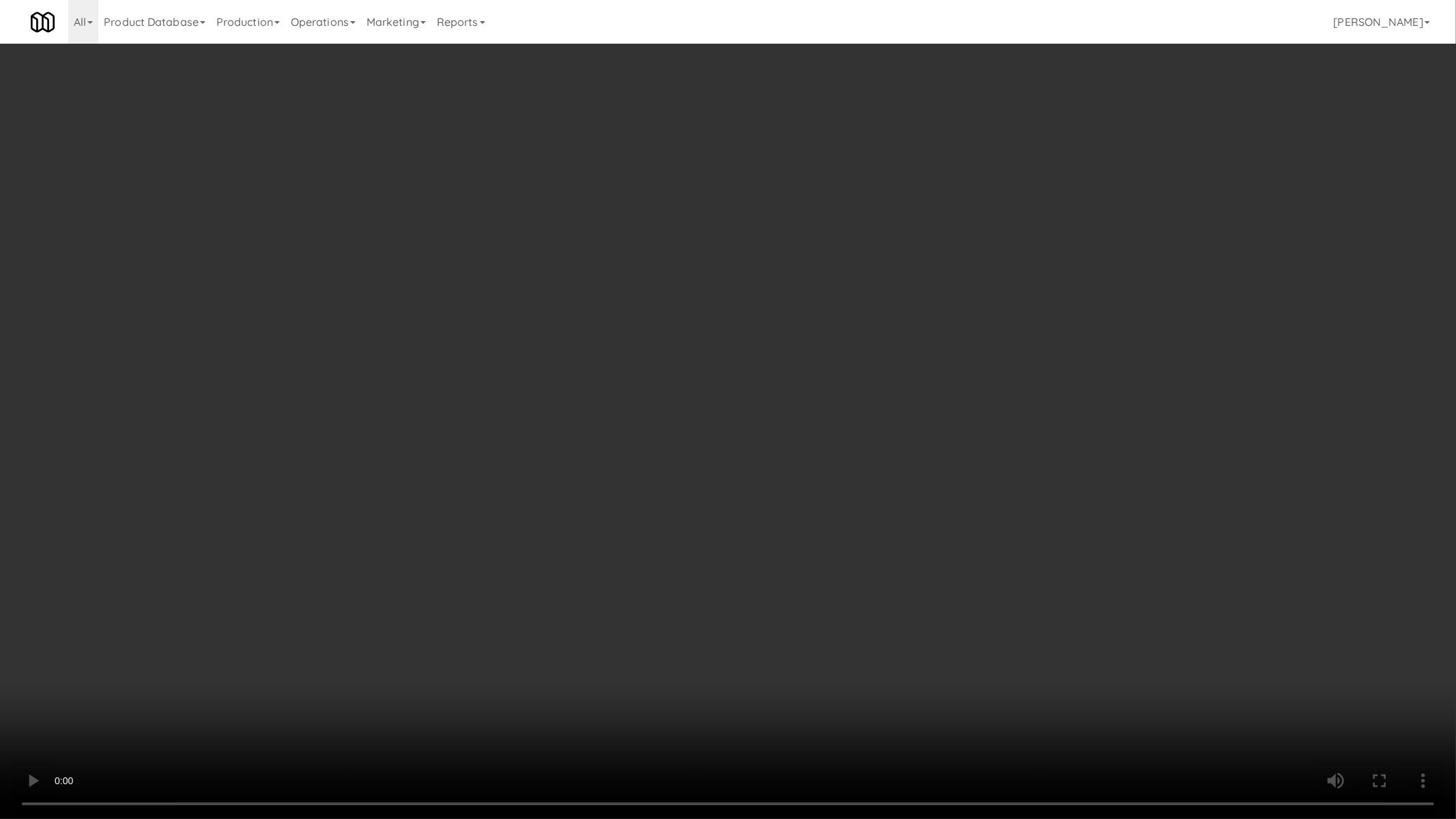
click at [608, 507] on video at bounding box center [728, 409] width 1456 height 819
click at [686, 463] on video at bounding box center [728, 409] width 1456 height 819
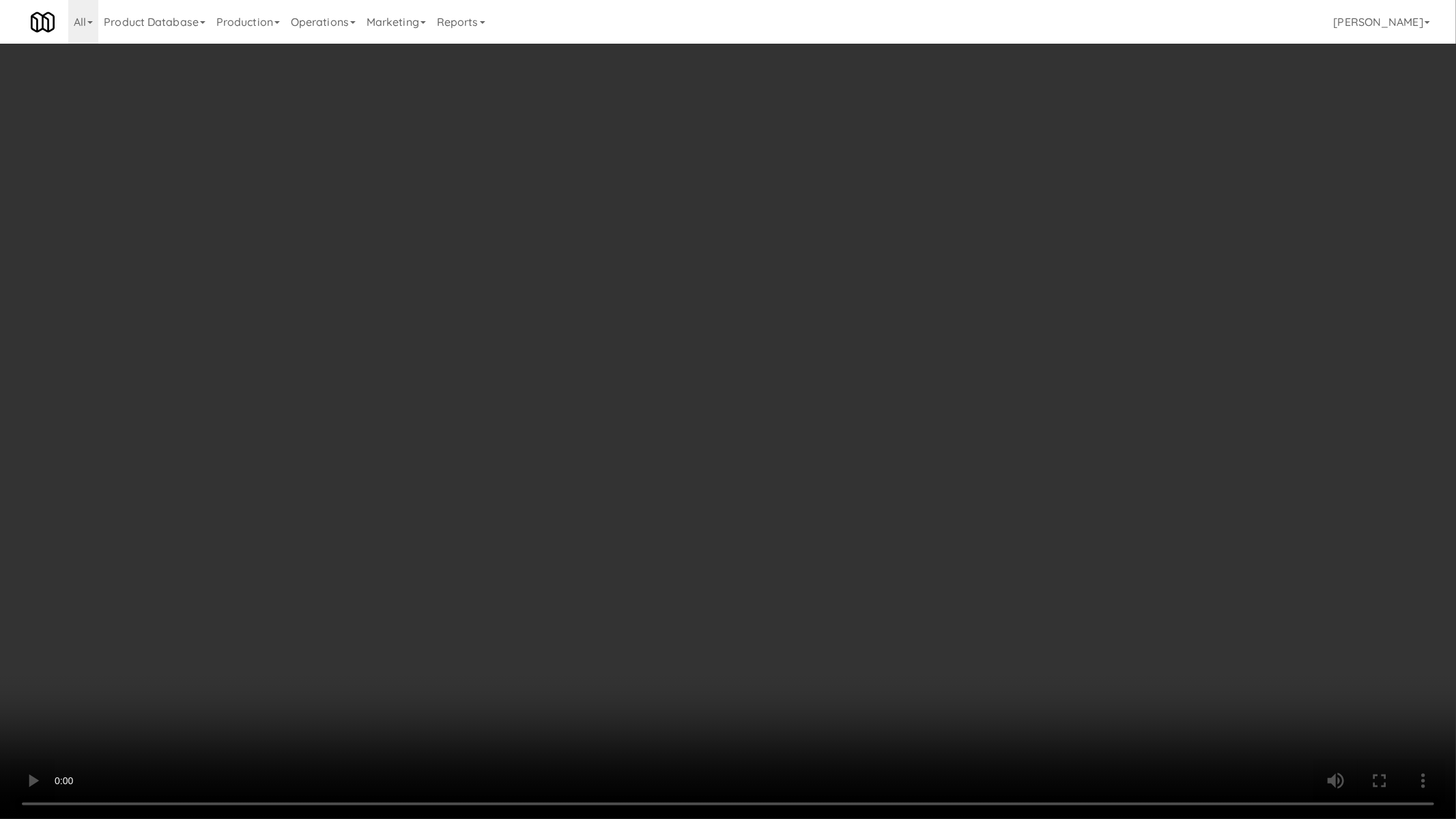
click at [852, 521] on video at bounding box center [728, 409] width 1456 height 819
